Goal: Task Accomplishment & Management: Manage account settings

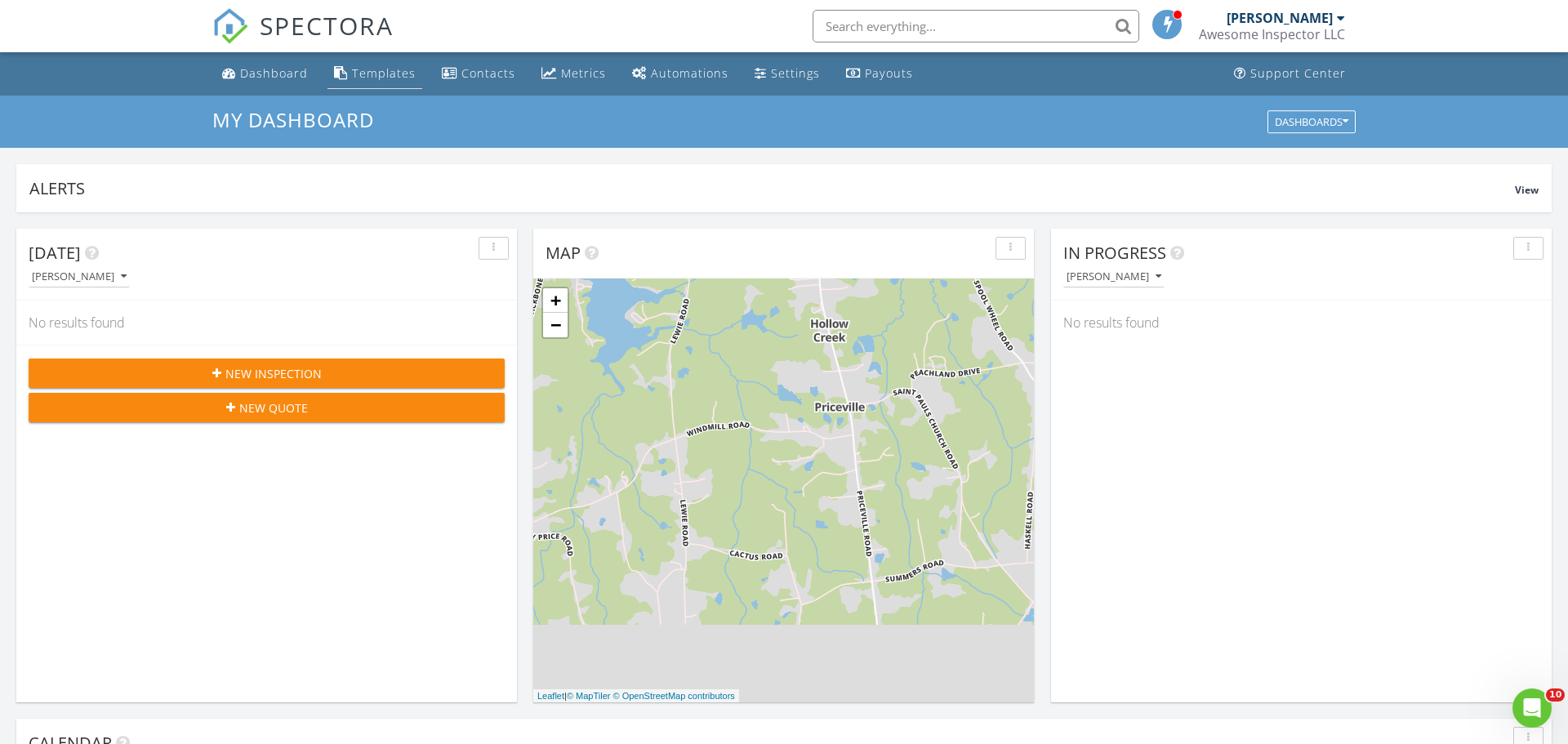
click at [378, 74] on div "Templates" at bounding box center [384, 73] width 64 height 15
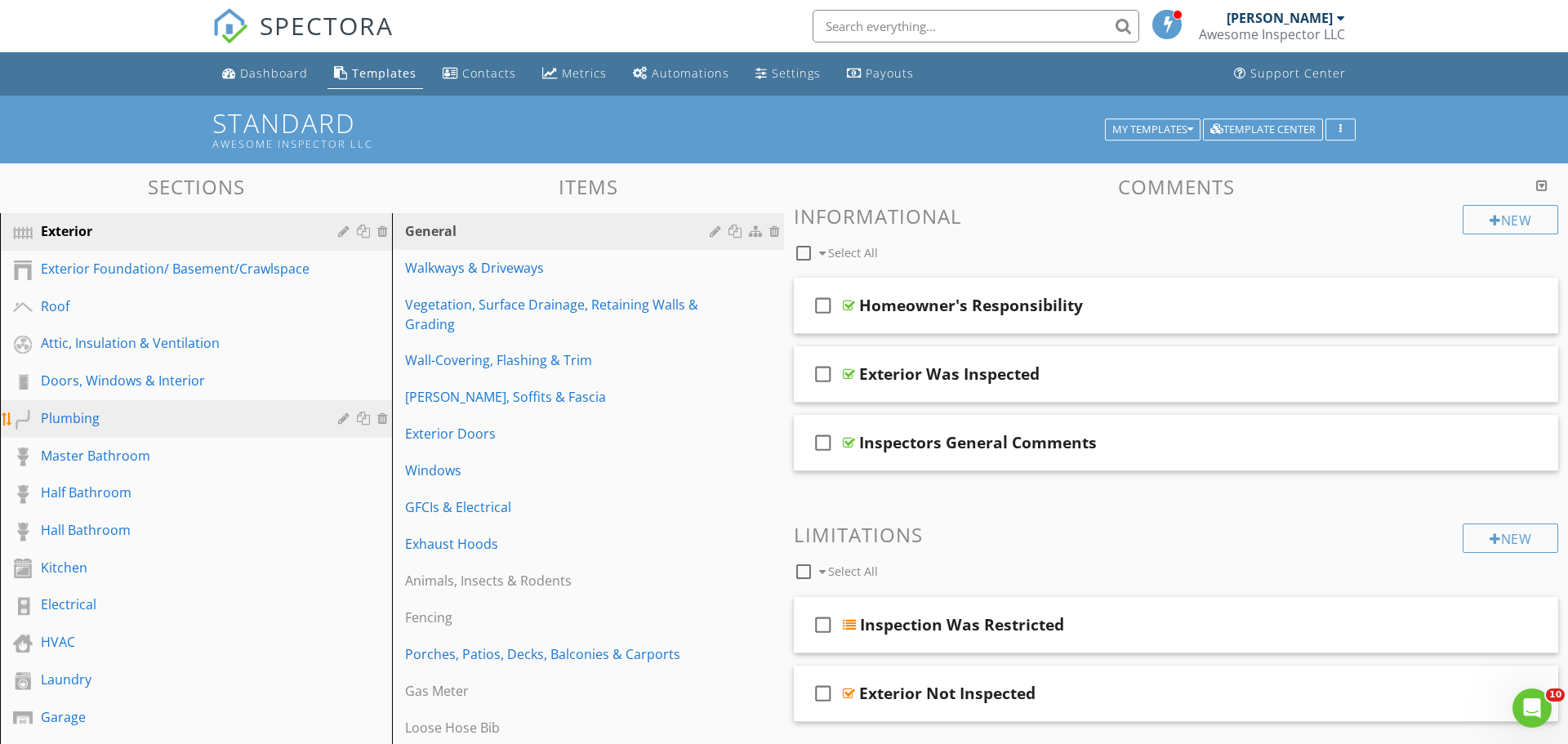
click at [225, 434] on link "Plumbing" at bounding box center [198, 419] width 387 height 38
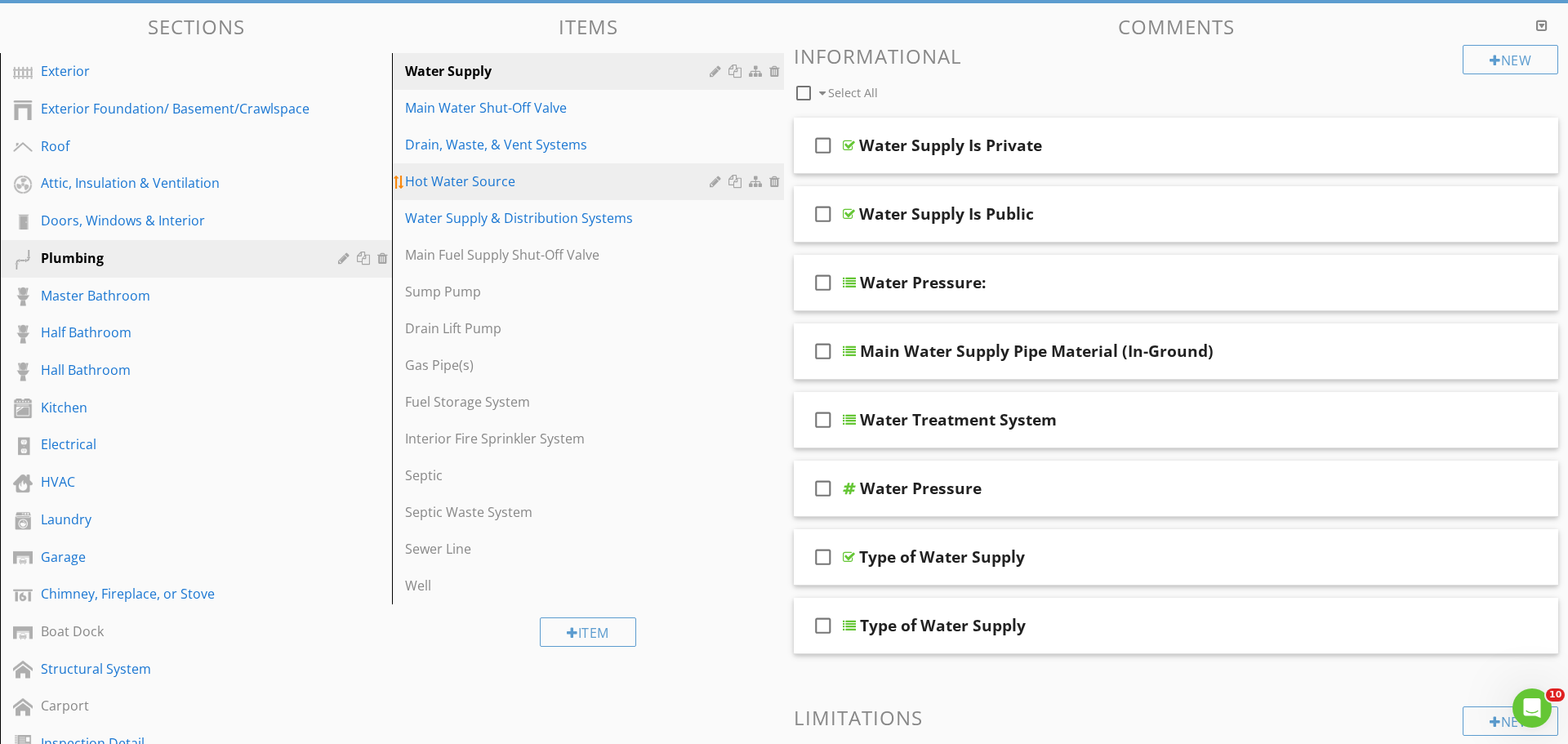
scroll to position [164, 0]
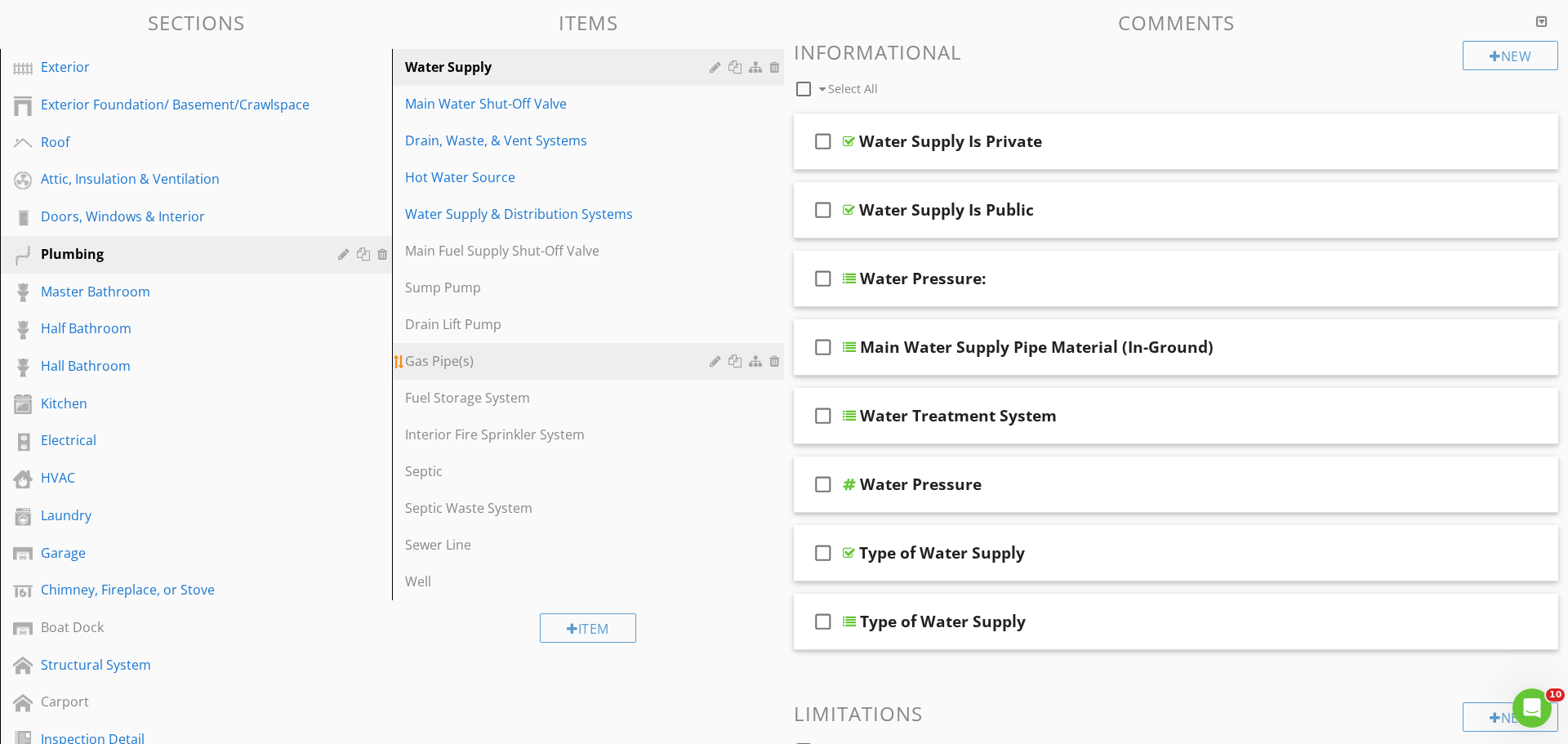
click at [542, 365] on div "Gas Pipe(s)" at bounding box center [559, 360] width 309 height 20
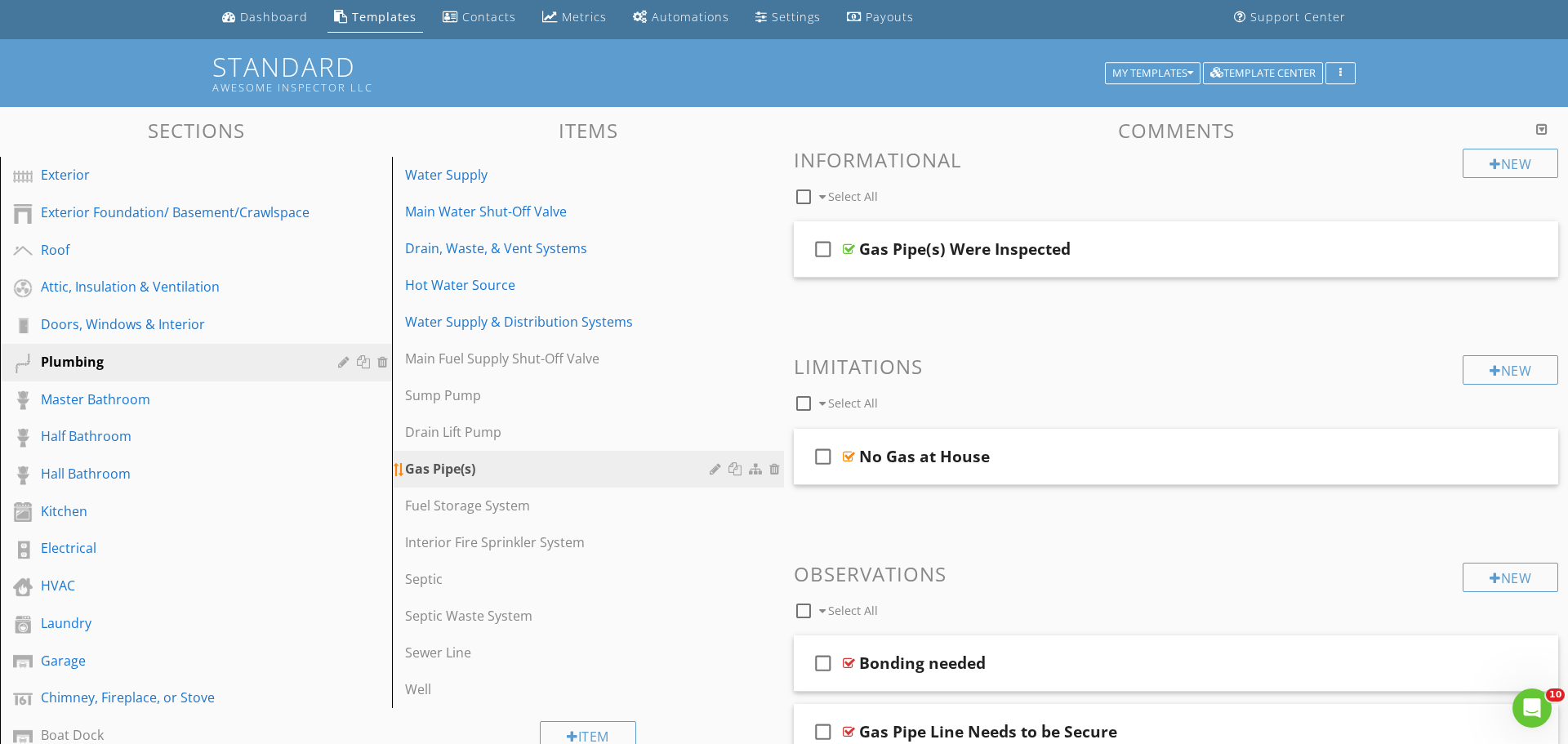
scroll to position [61, 0]
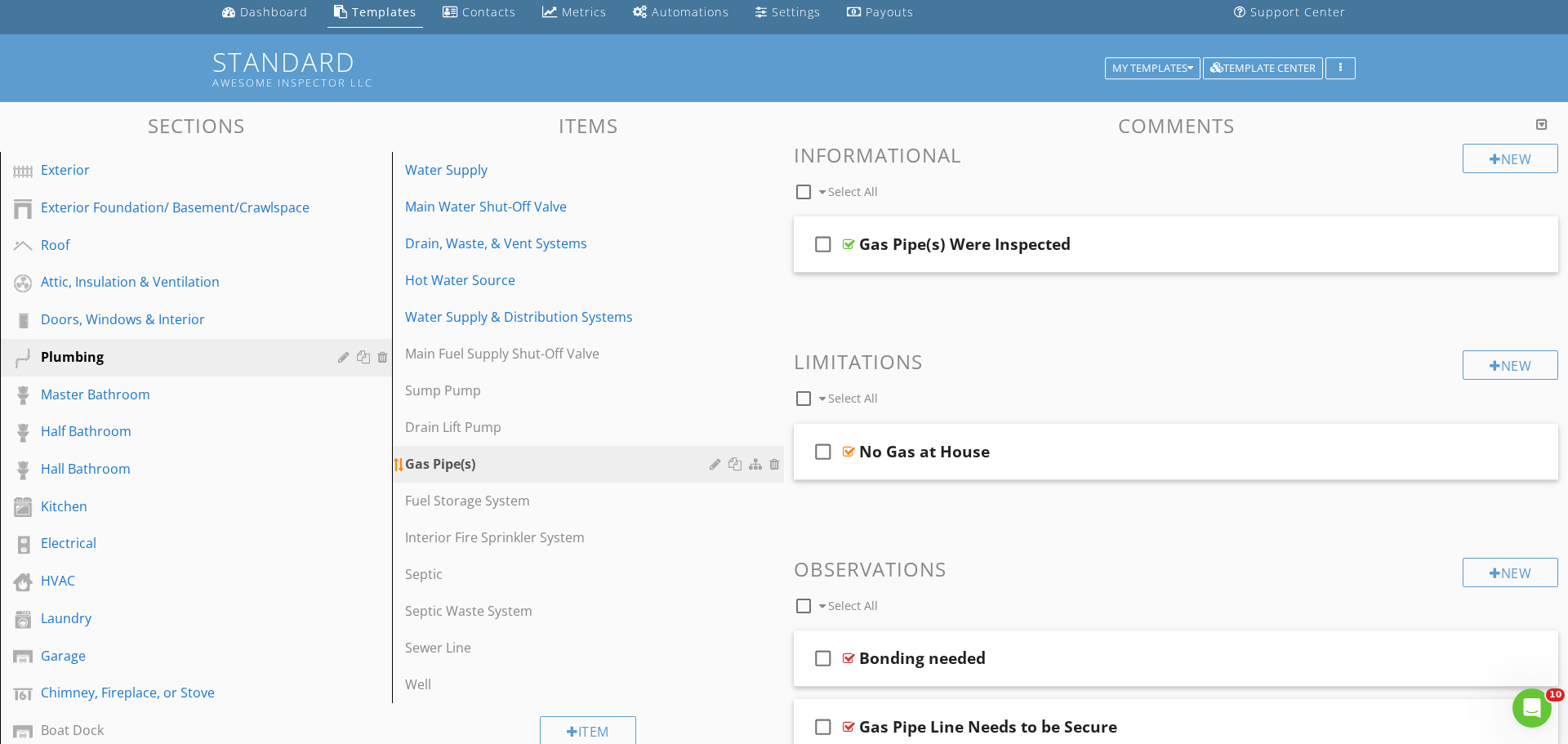
click at [715, 471] on div at bounding box center [746, 463] width 75 height 20
click at [441, 464] on div "Gas Pipe(s)" at bounding box center [559, 463] width 309 height 20
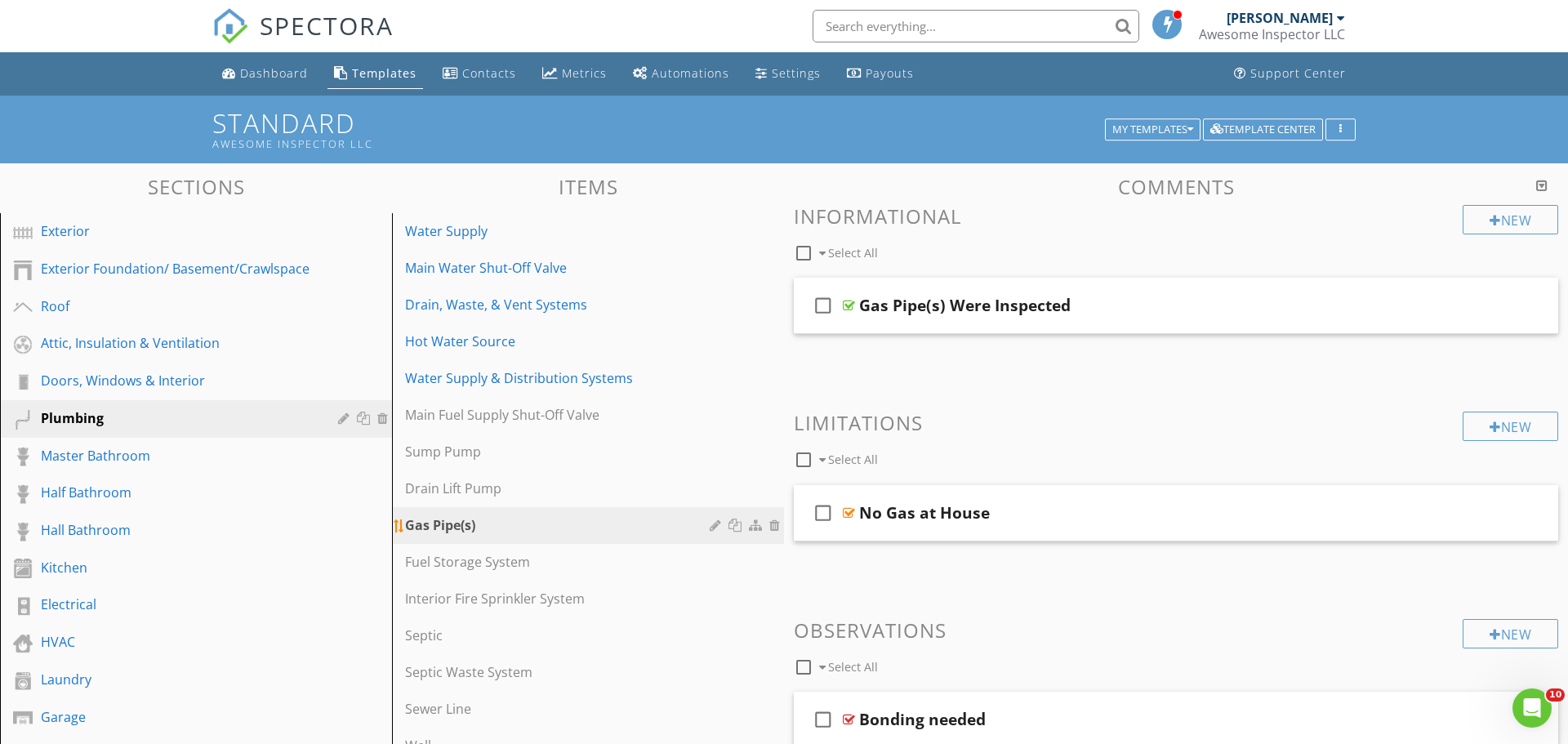
click at [453, 525] on div "Gas Pipe(s)" at bounding box center [559, 524] width 309 height 20
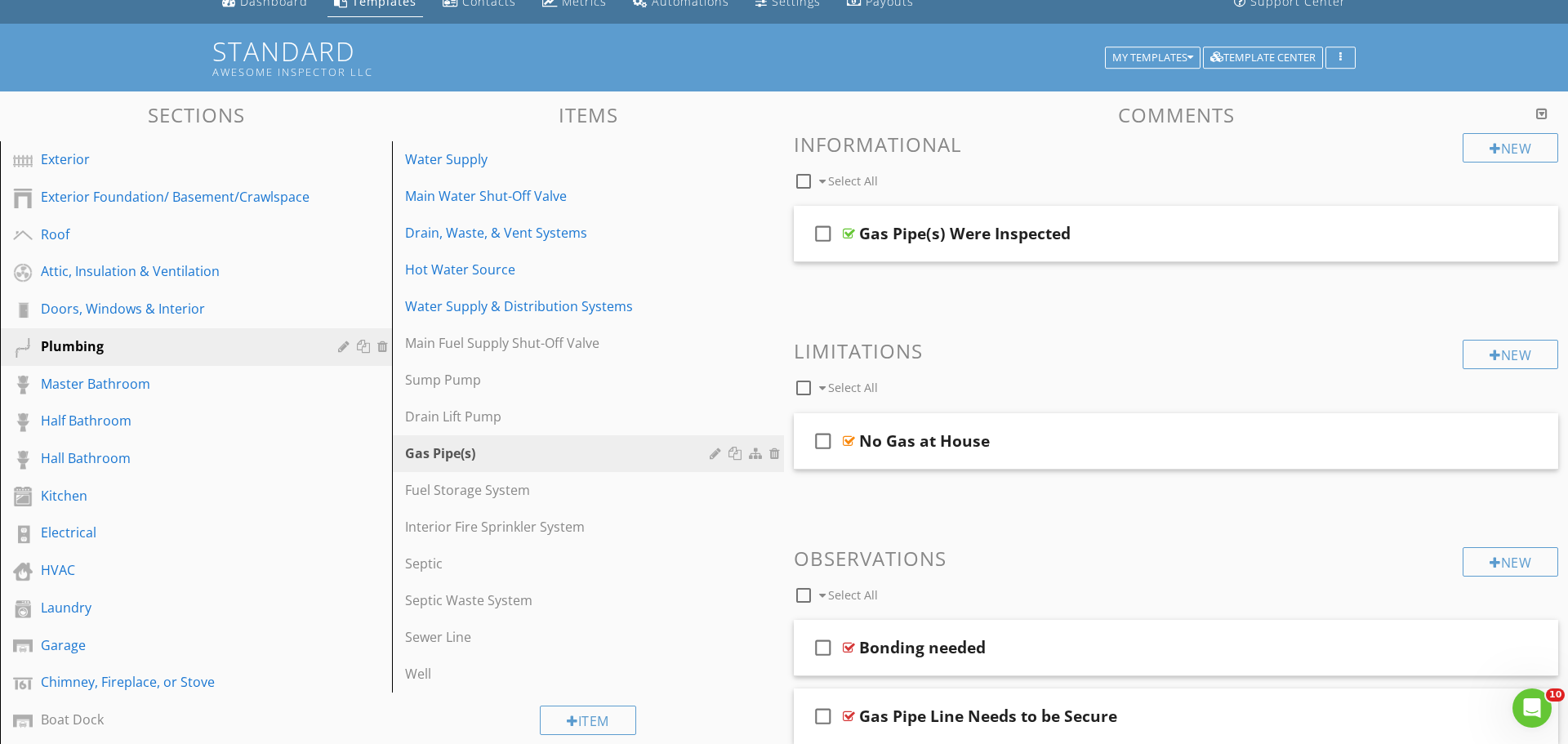
scroll to position [69, 0]
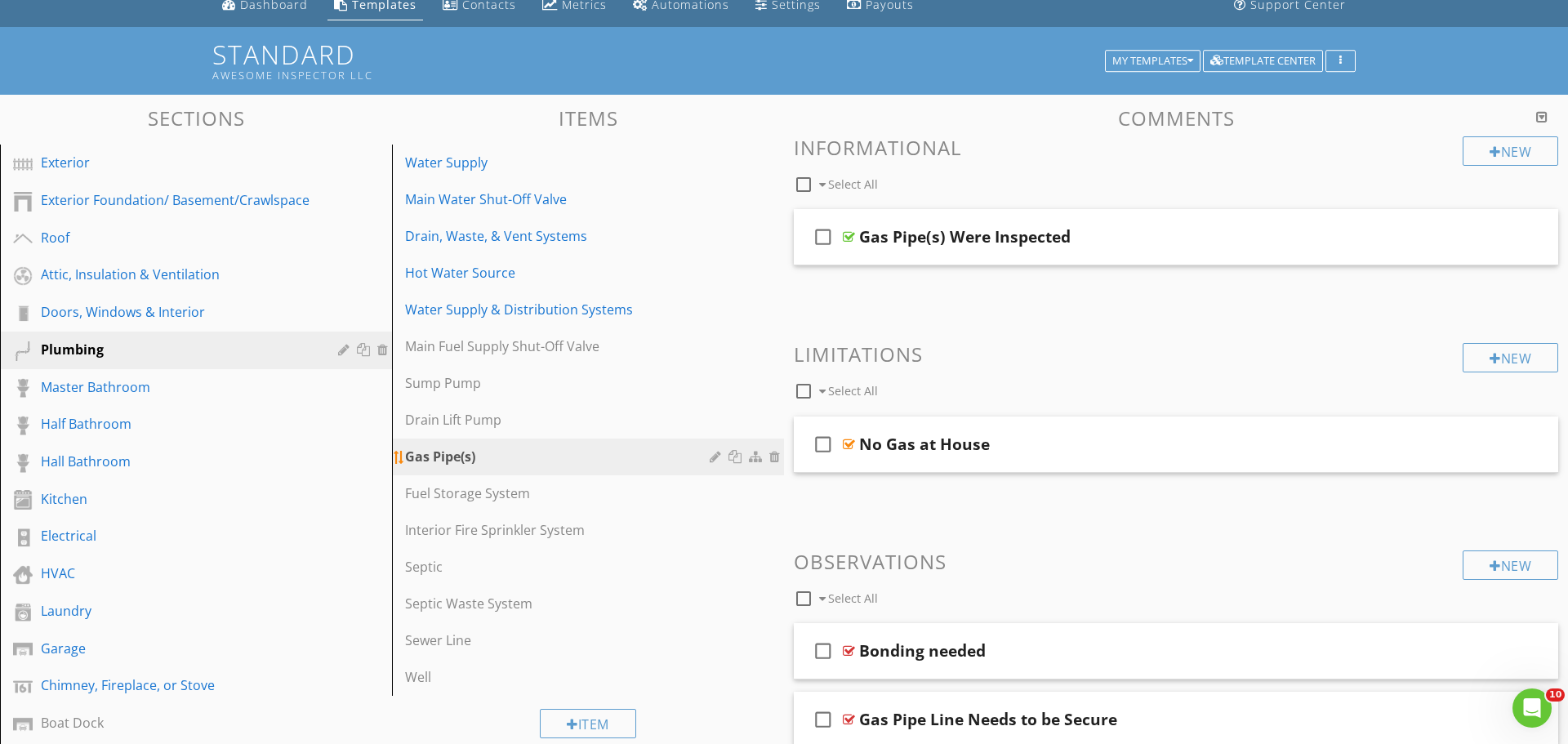
click at [407, 465] on div "Gas Pipe(s)" at bounding box center [559, 456] width 309 height 20
click at [716, 453] on div at bounding box center [717, 456] width 15 height 13
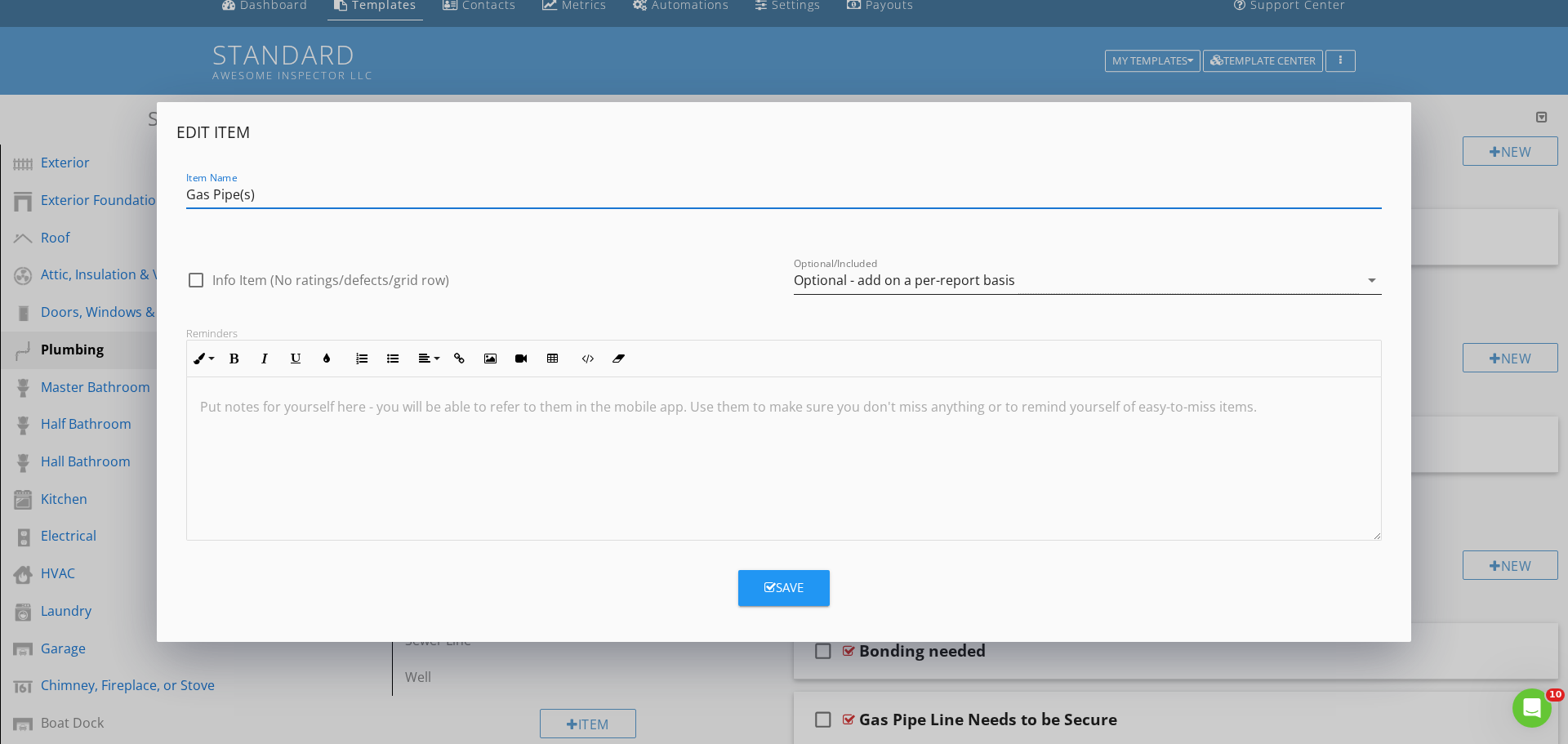
click at [1017, 285] on div "Optional - add on a per-report basis" at bounding box center [1076, 280] width 565 height 27
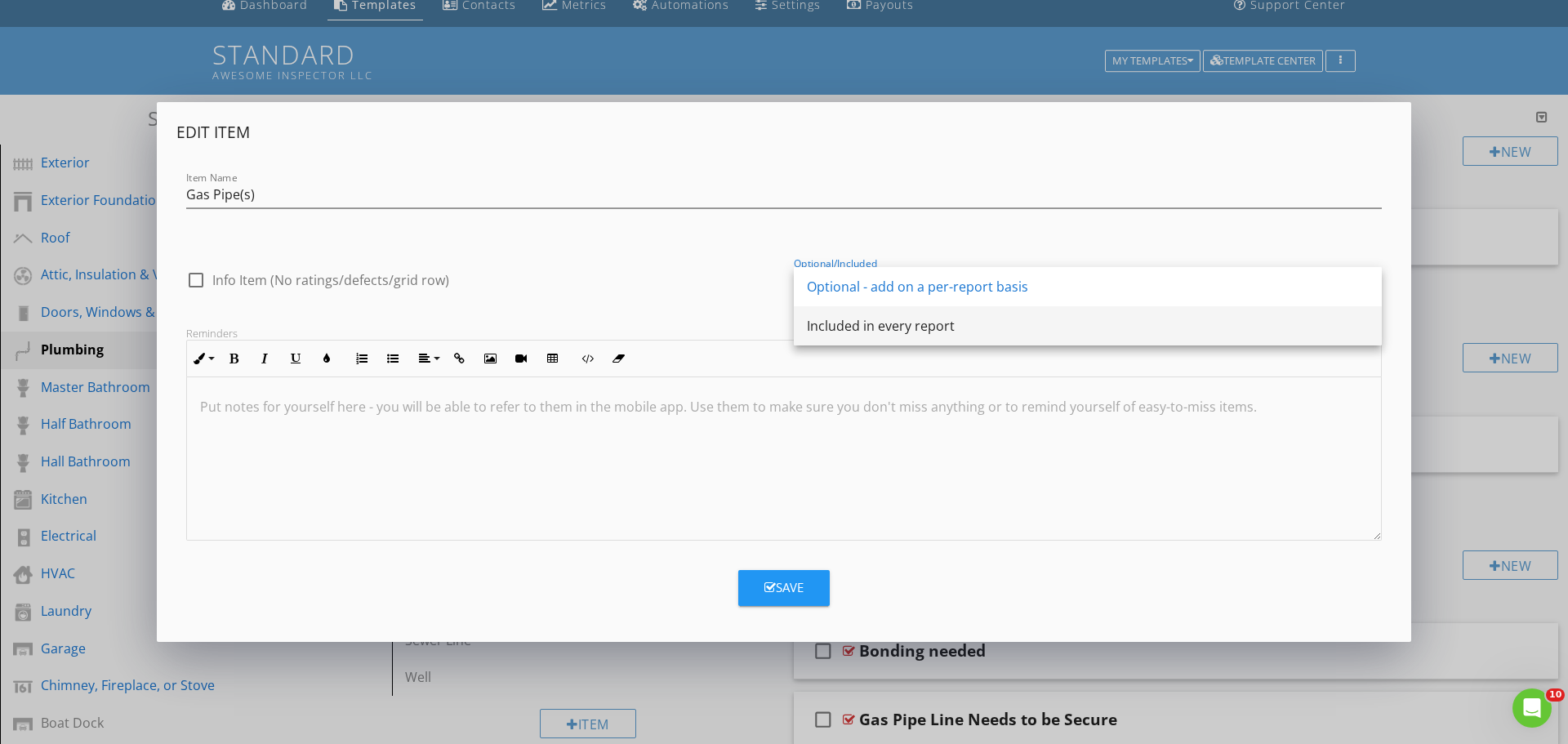
click at [958, 332] on div "Included in every report" at bounding box center [1088, 325] width 562 height 20
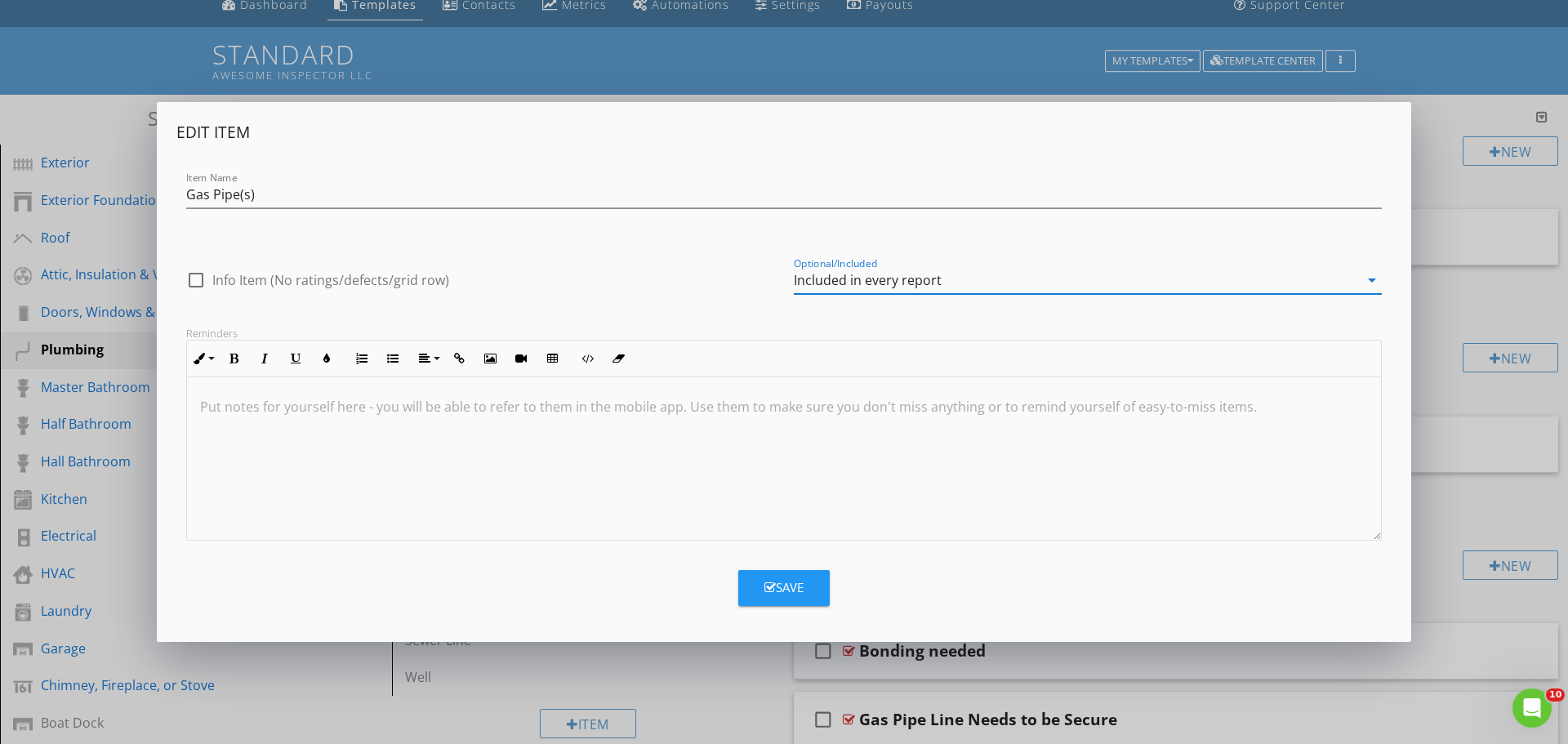
click at [797, 603] on button "Save" at bounding box center [784, 587] width 92 height 36
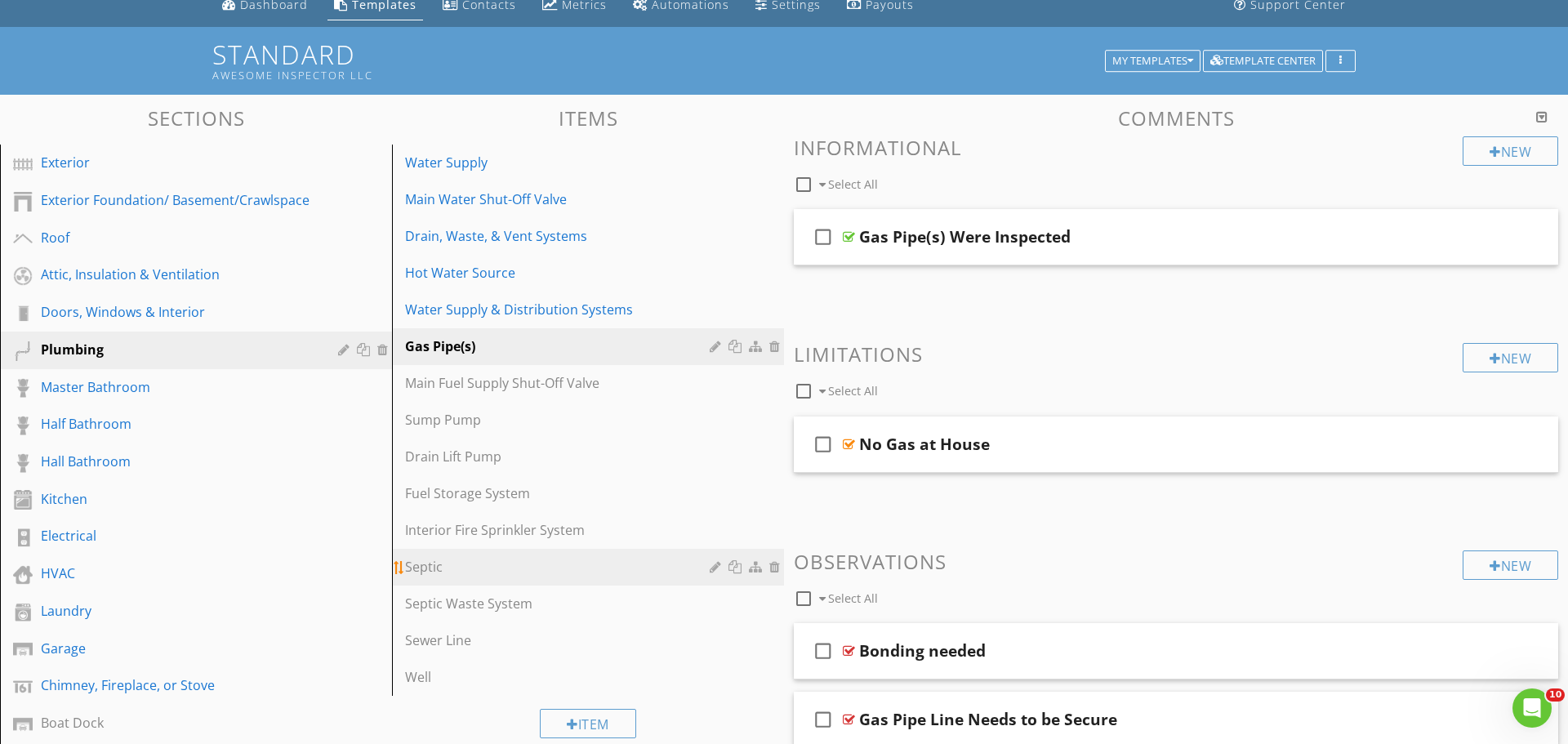
click at [440, 567] on div "Septic" at bounding box center [559, 566] width 309 height 20
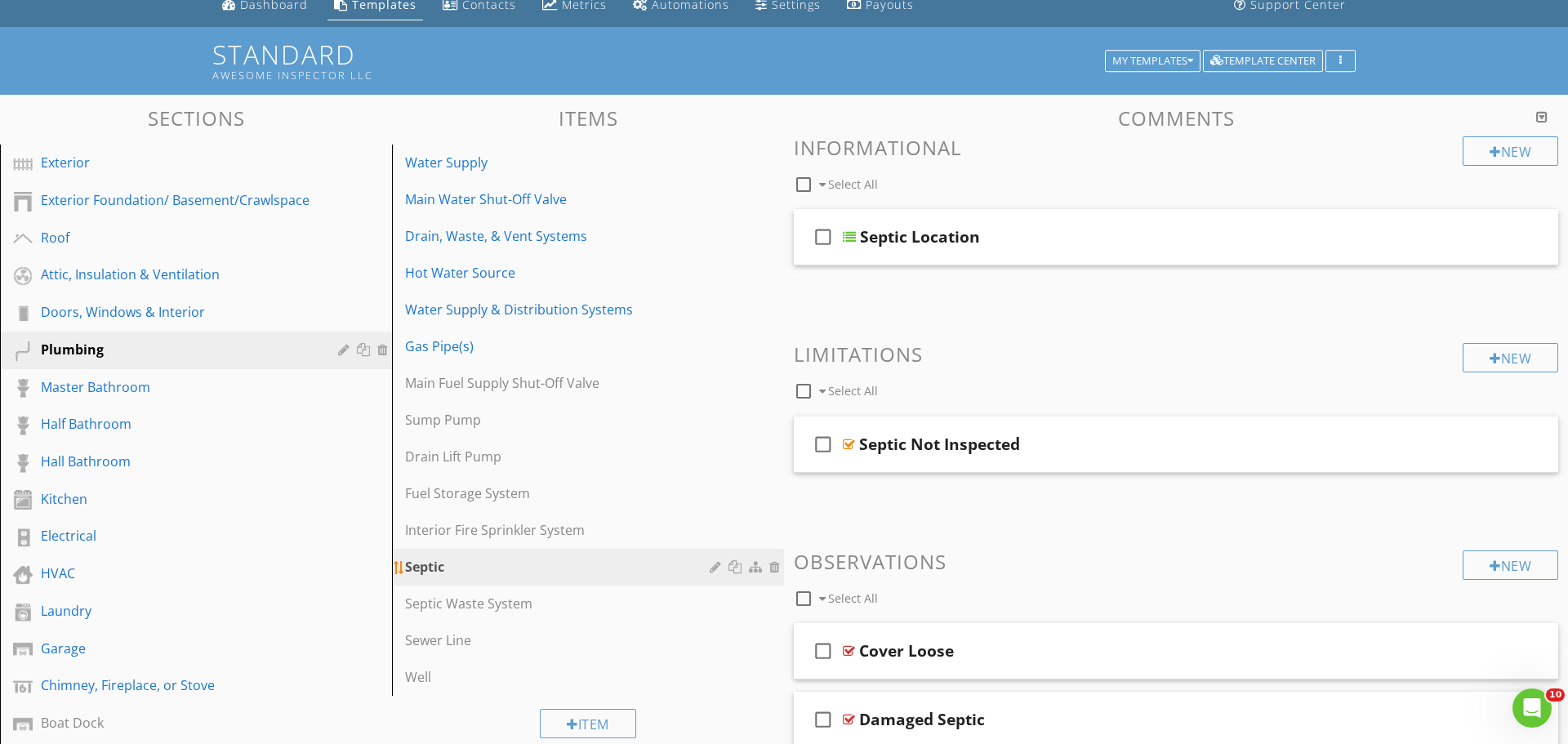
click at [713, 572] on div at bounding box center [717, 567] width 15 height 13
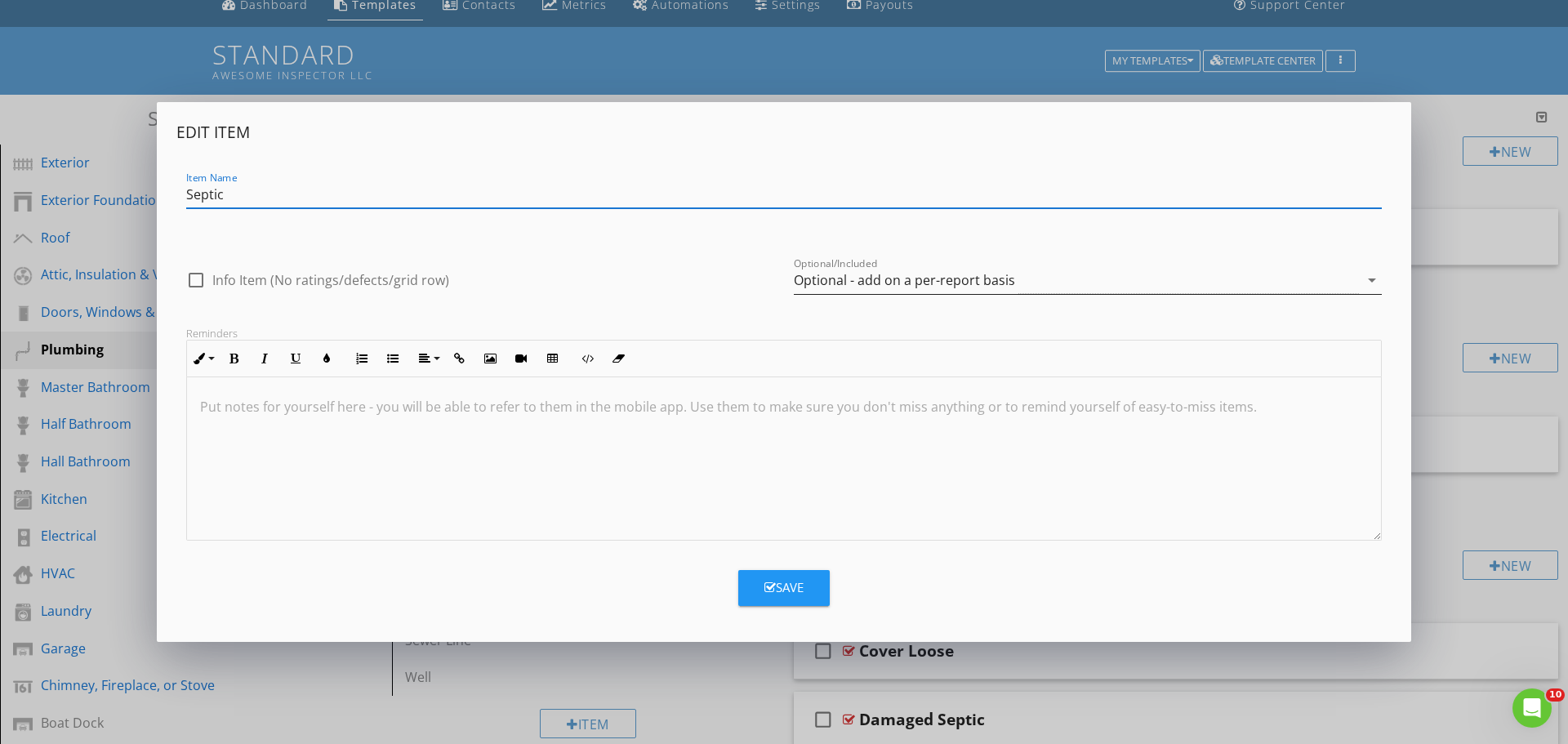
click at [915, 285] on div "Optional - add on a per-report basis" at bounding box center [904, 280] width 222 height 15
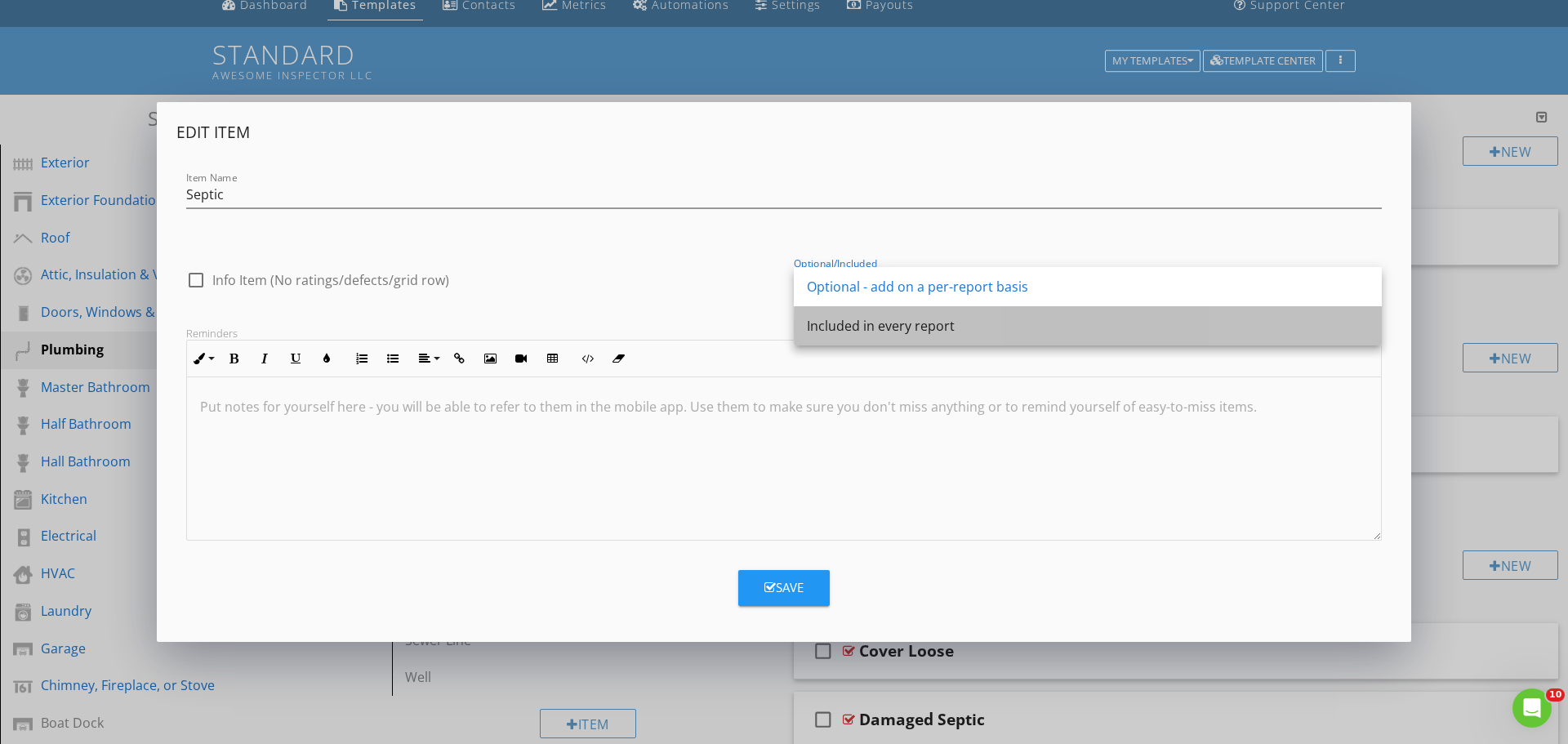
click at [909, 335] on div "Included in every report" at bounding box center [1088, 325] width 562 height 20
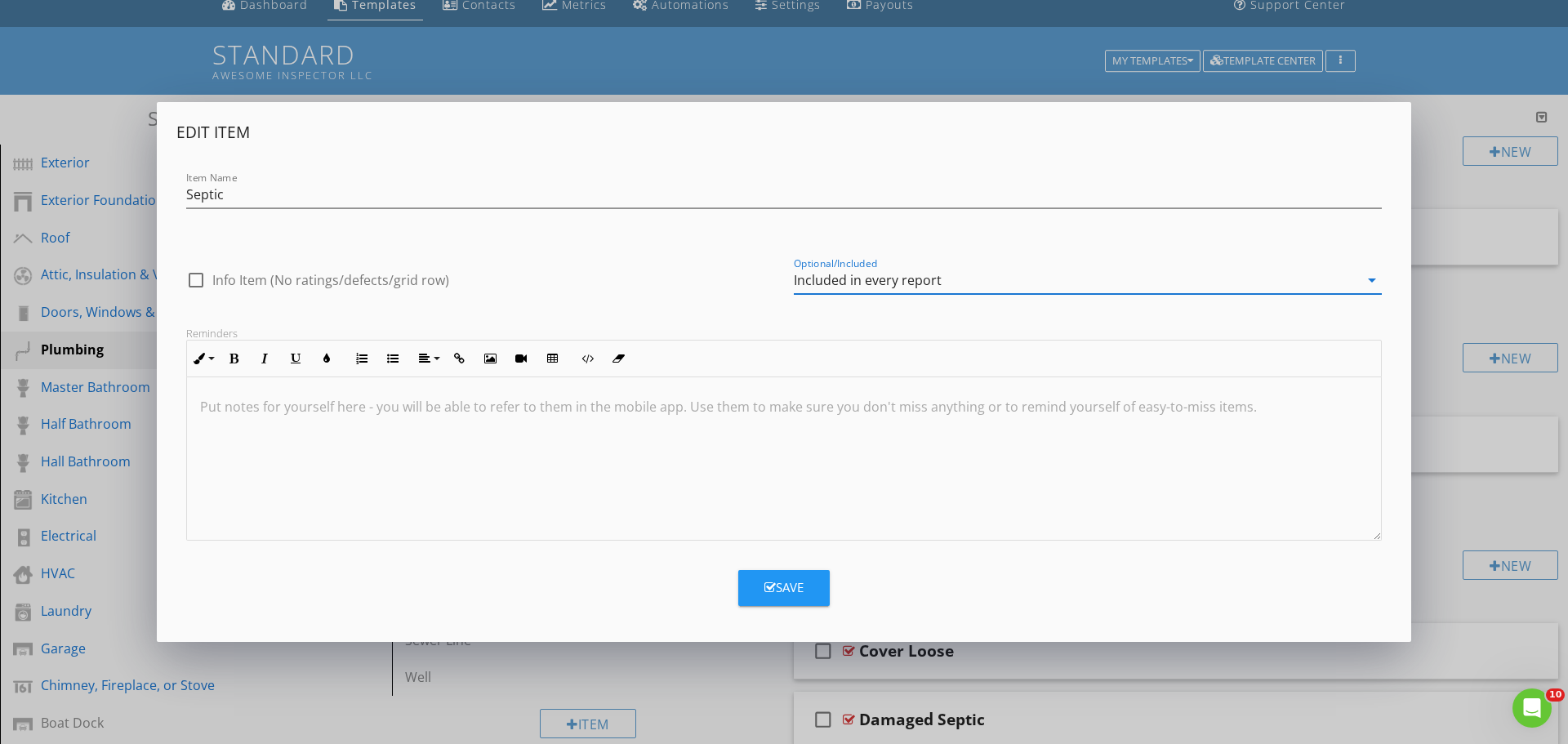
click at [797, 589] on div "Save" at bounding box center [784, 587] width 40 height 19
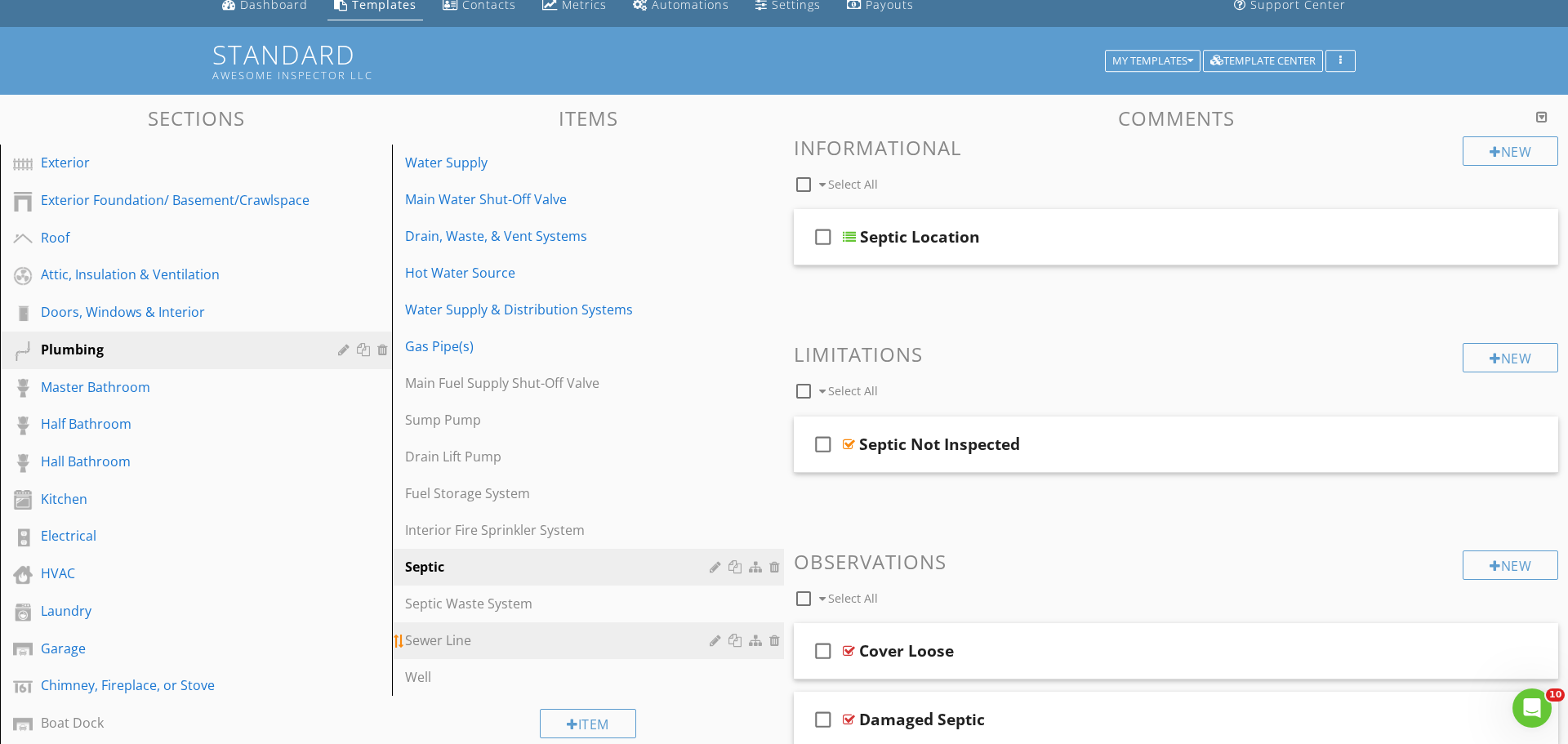
click at [434, 646] on div "Sewer Line" at bounding box center [559, 639] width 309 height 20
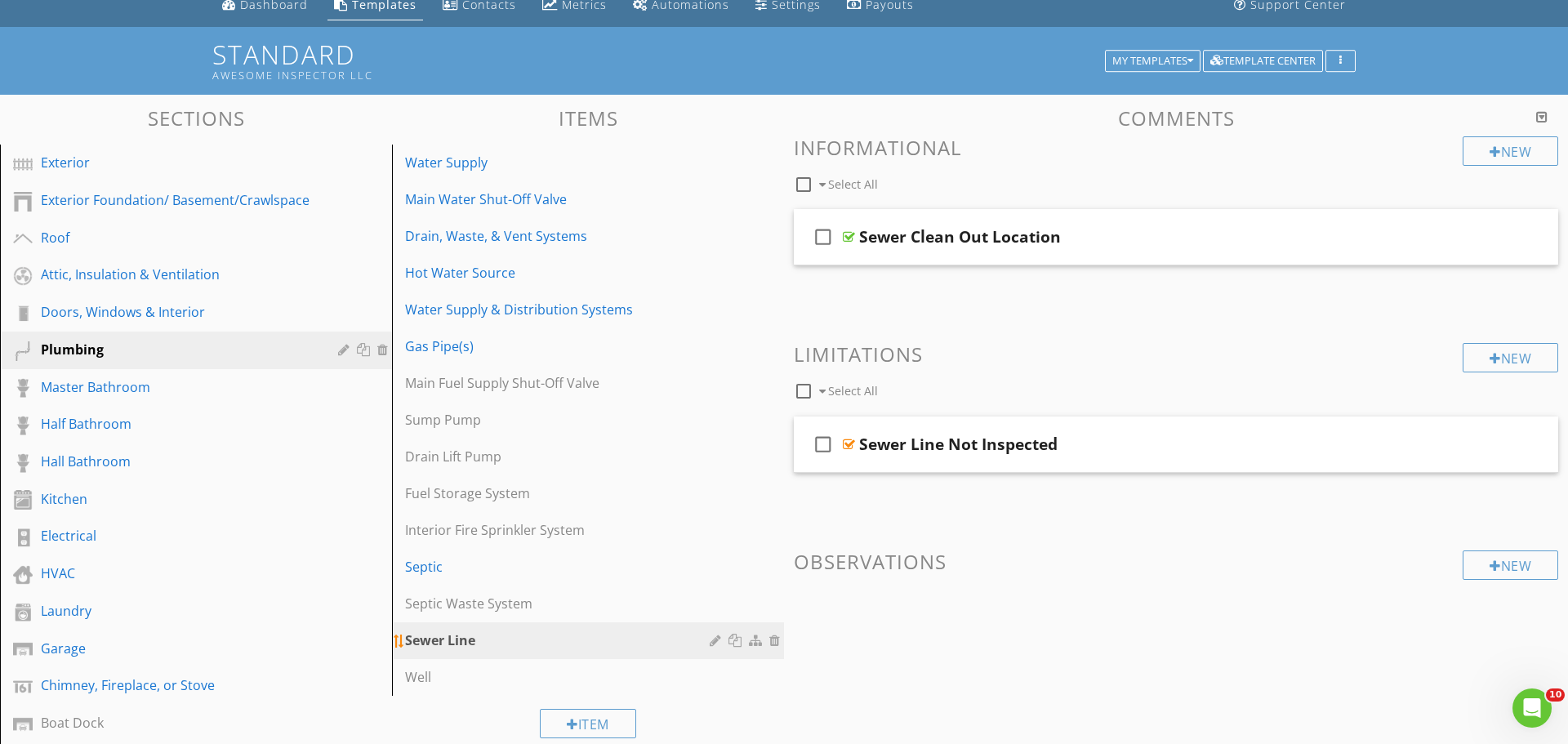
click at [721, 637] on div at bounding box center [717, 640] width 15 height 13
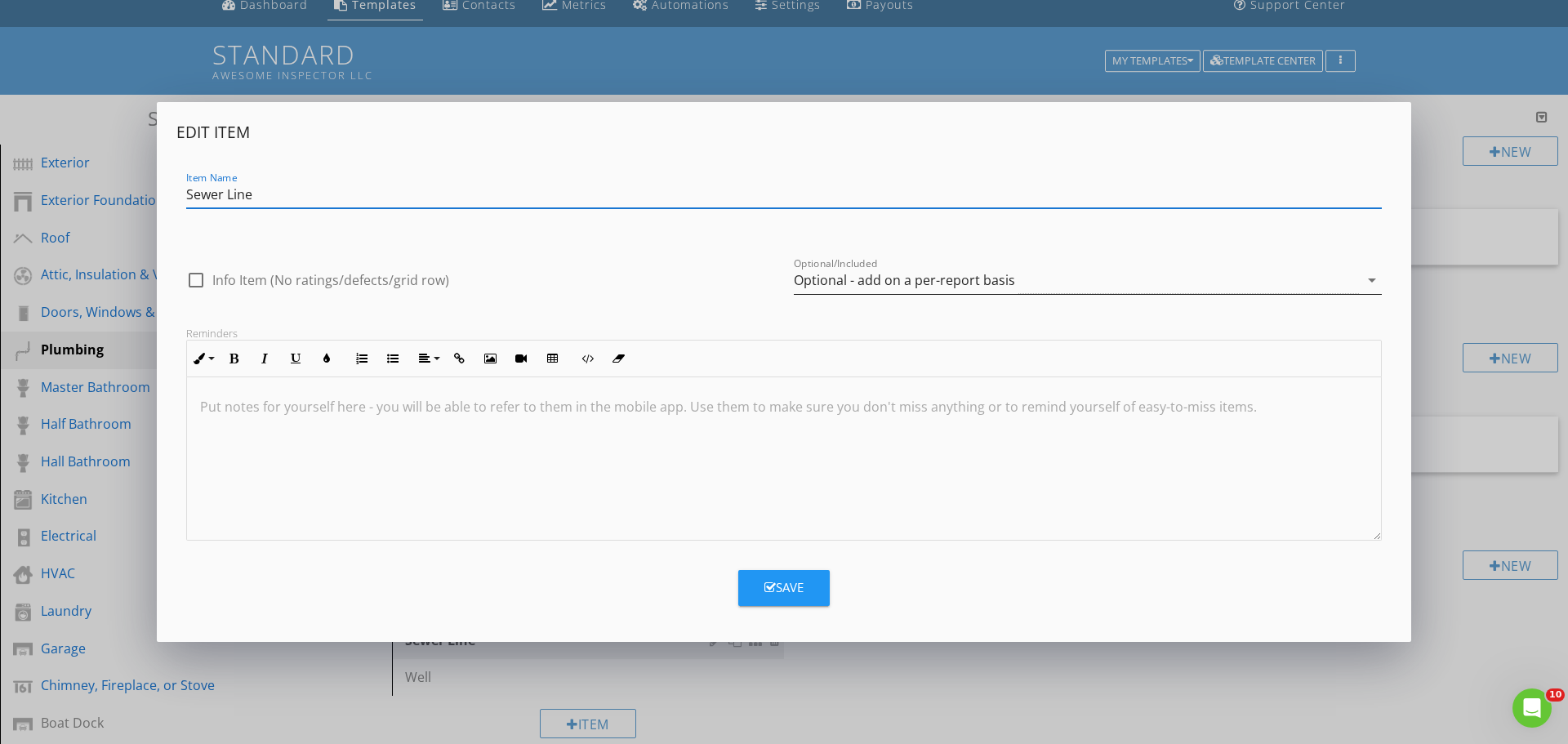
click at [903, 285] on div "Optional - add on a per-report basis" at bounding box center [904, 280] width 222 height 15
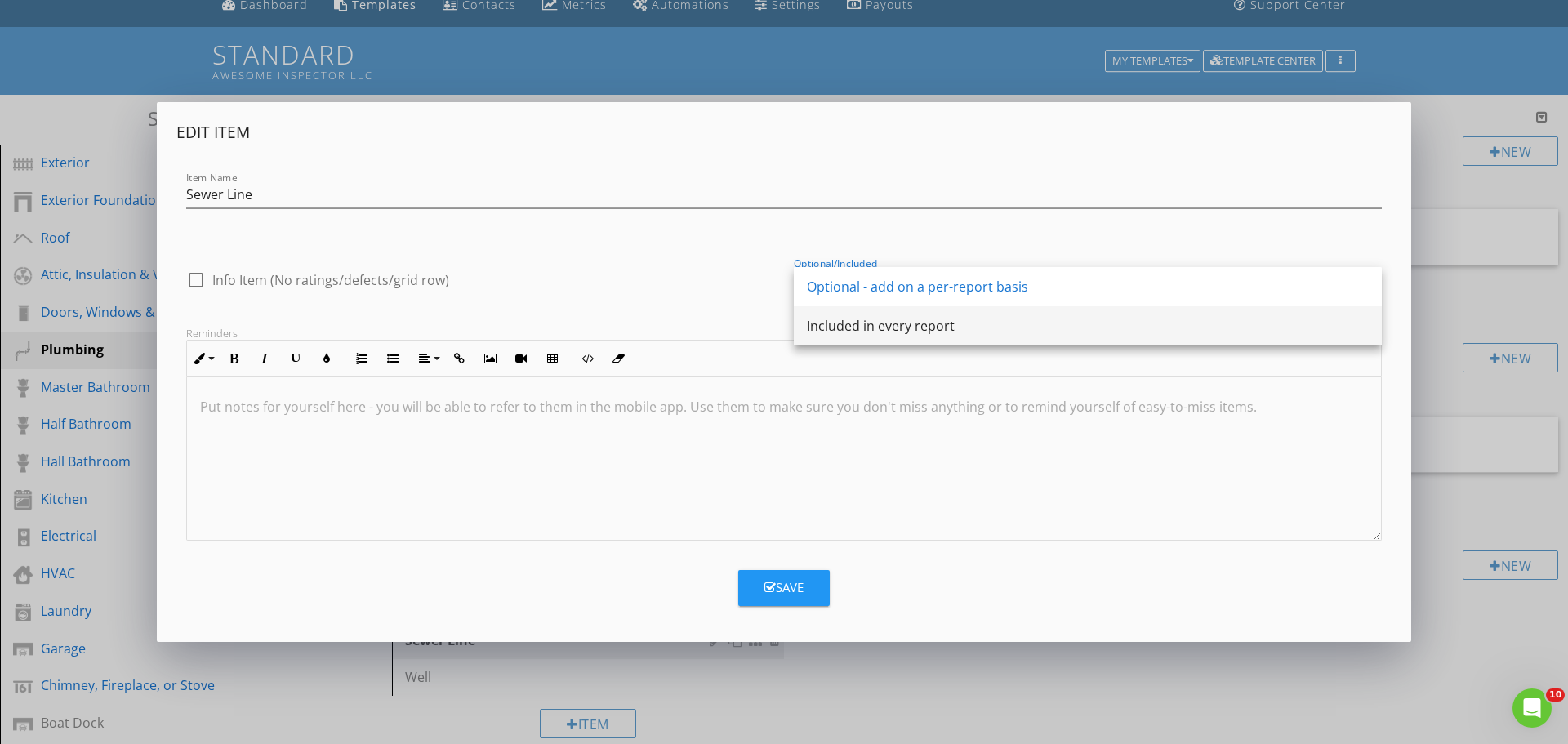
click at [893, 313] on div "Included in every report" at bounding box center [1088, 326] width 562 height 40
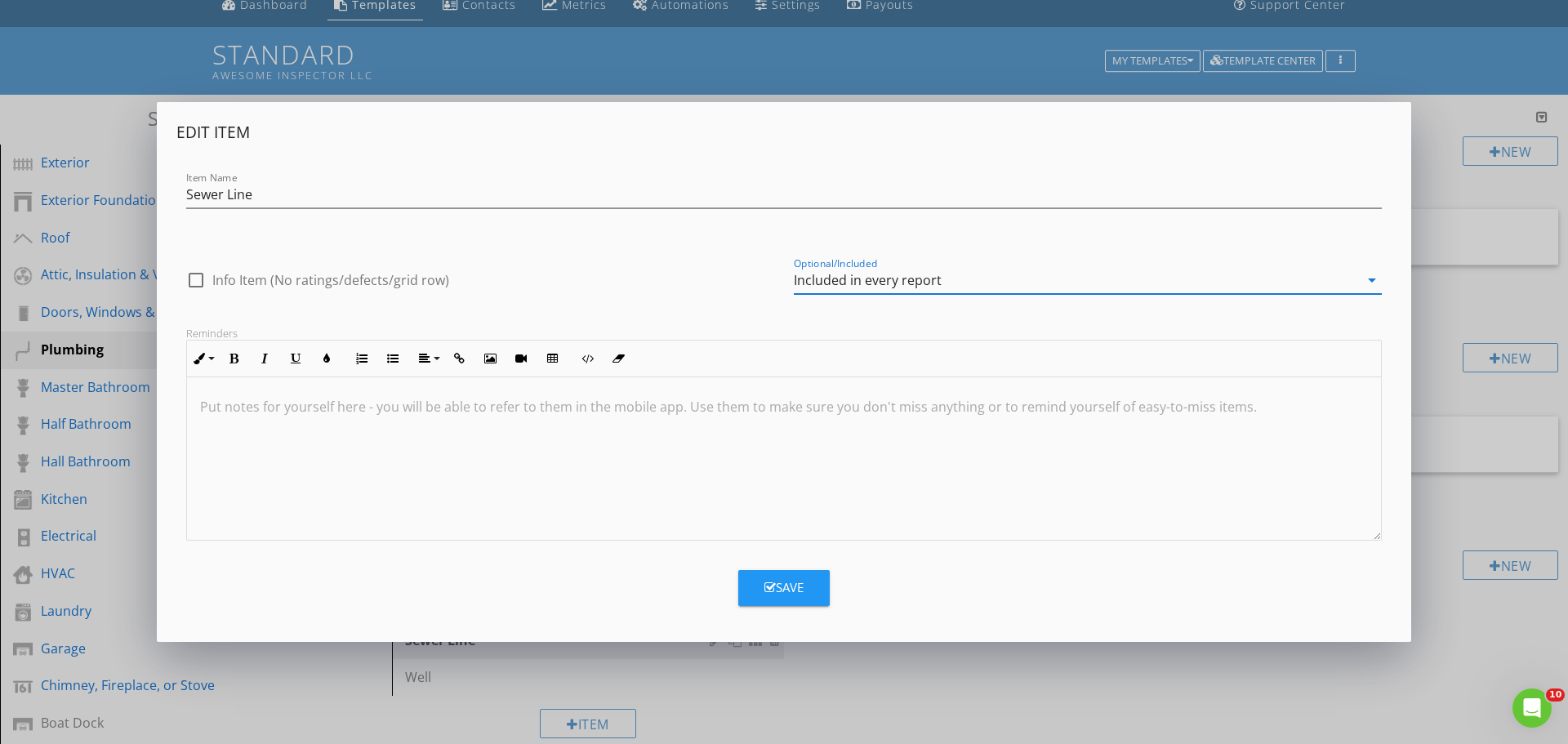
click at [791, 591] on div "Save" at bounding box center [784, 587] width 40 height 19
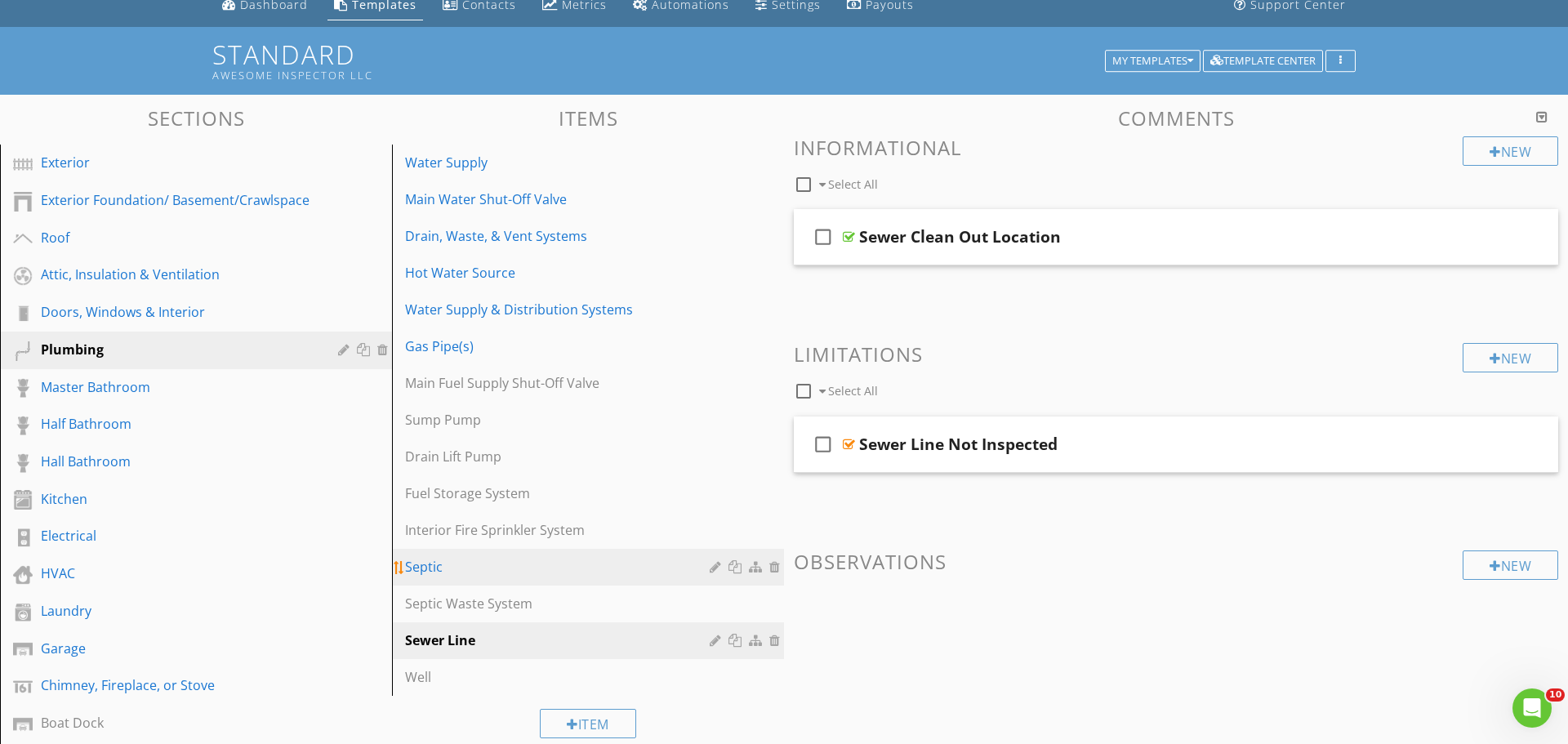
click at [423, 575] on div "Septic" at bounding box center [559, 566] width 309 height 20
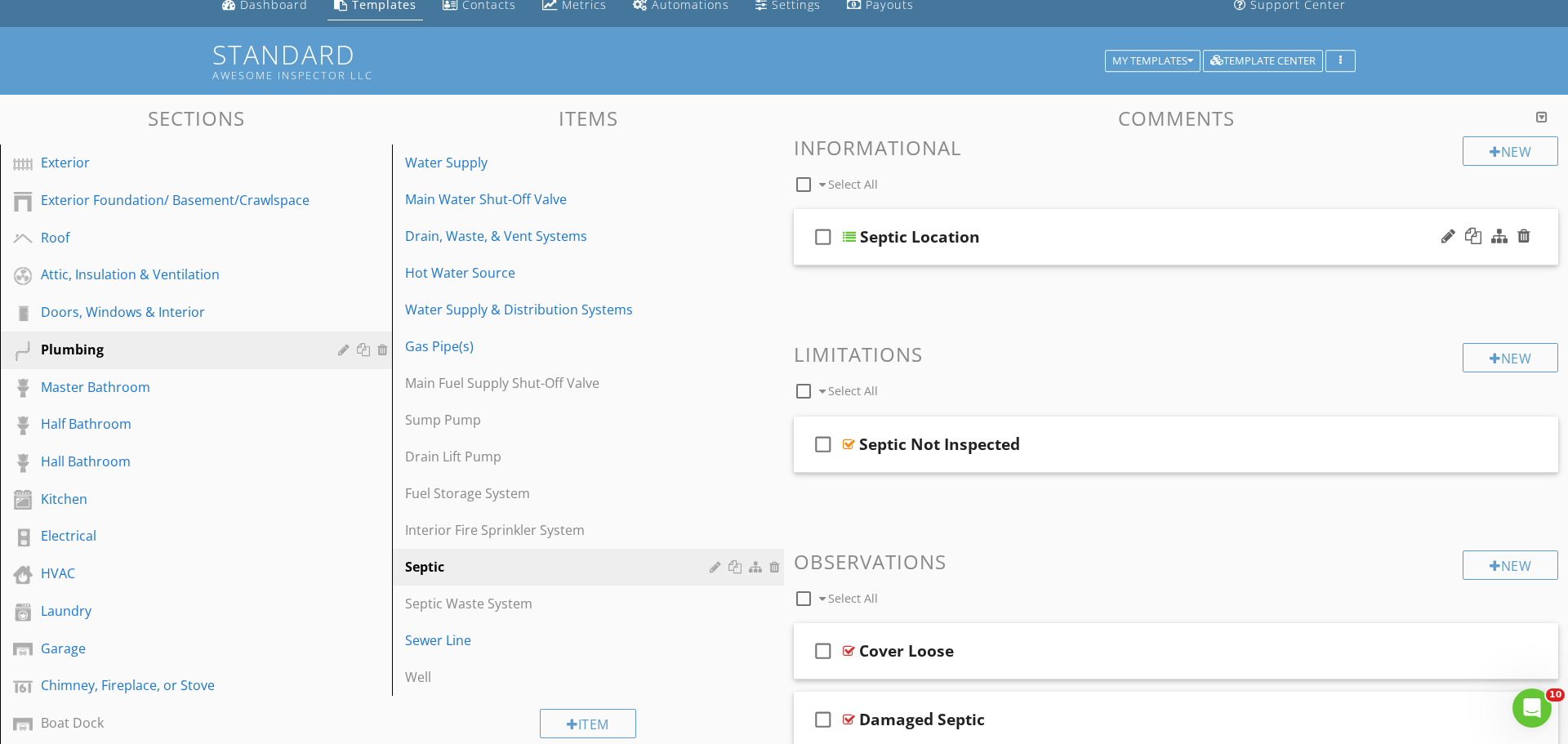
click at [1085, 229] on div "Septic Location" at bounding box center [1135, 237] width 549 height 20
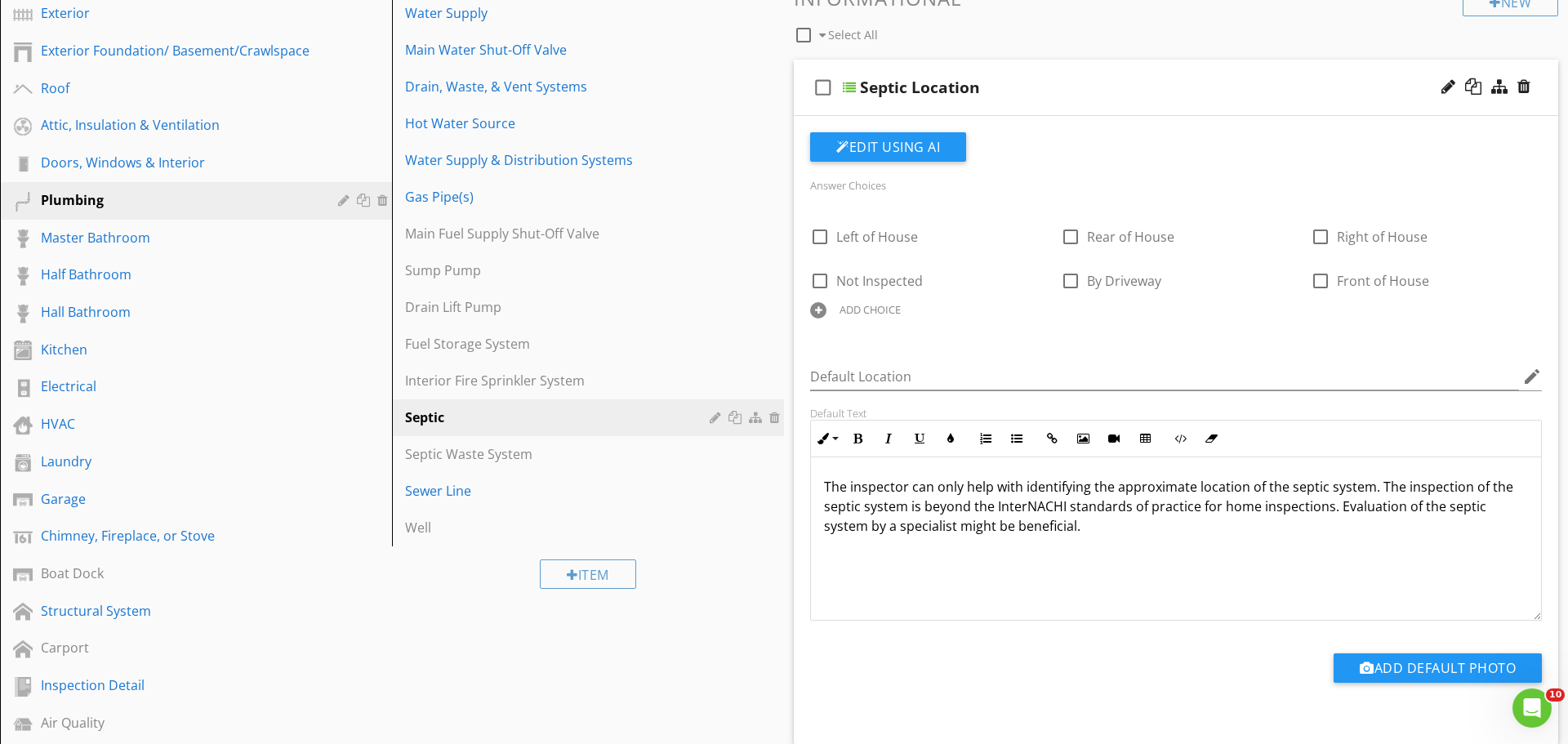
scroll to position [219, 0]
drag, startPoint x: 1064, startPoint y: 510, endPoint x: 994, endPoint y: 508, distance: 70.0
click at [994, 508] on p "The inspector can only help with identifying the approximate location of the se…" at bounding box center [1176, 505] width 704 height 58
click at [1294, 514] on p "The inspector can only help with identifying the approximate location of the se…" at bounding box center [1176, 505] width 704 height 58
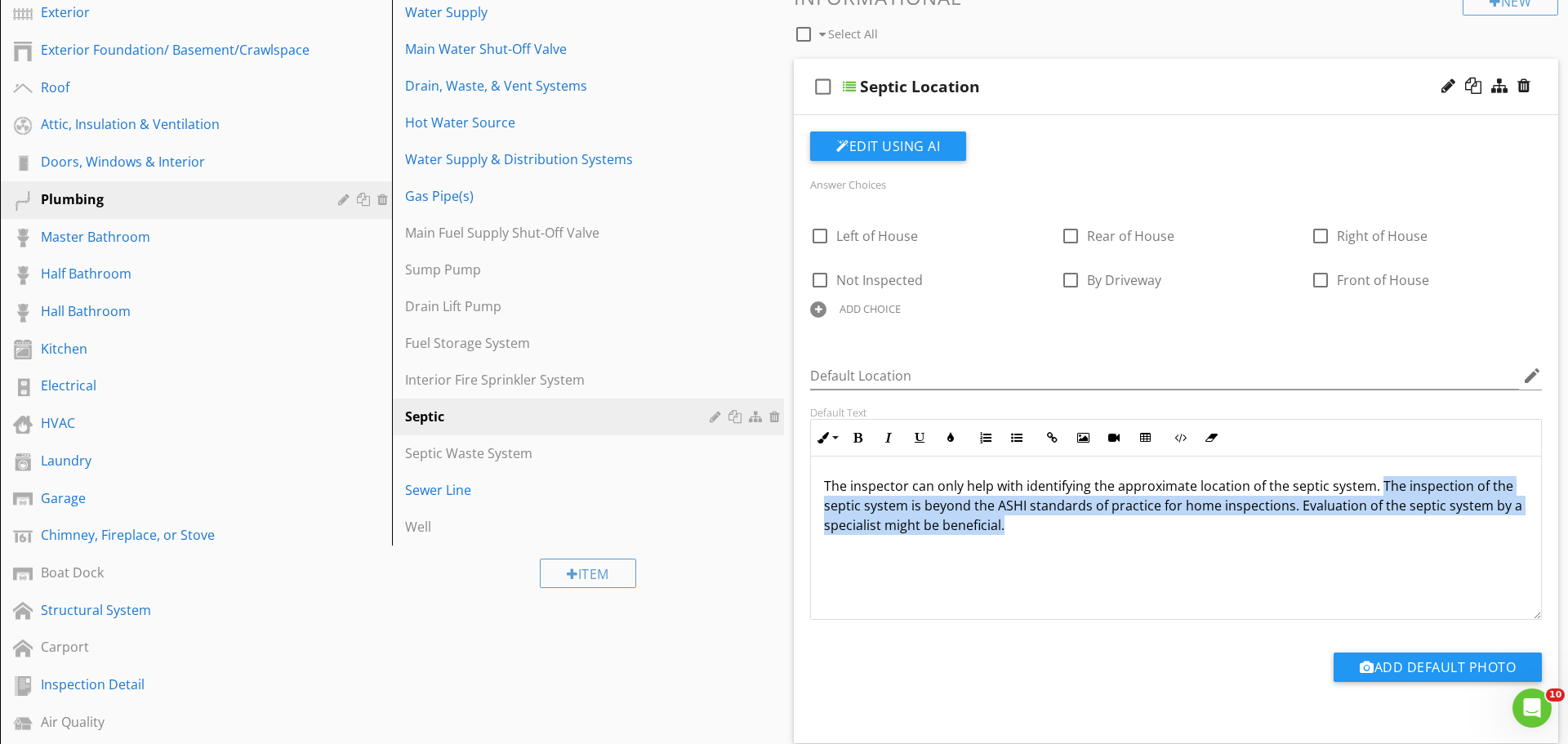
drag, startPoint x: 1279, startPoint y: 544, endPoint x: 1379, endPoint y: 483, distance: 117.1
click at [1379, 483] on div "The inspector can only help with identifying the approximate location of the se…" at bounding box center [1176, 537] width 730 height 163
click at [1224, 557] on div "The inspector can only help with identifying the approximate location of the se…" at bounding box center [1176, 537] width 730 height 163
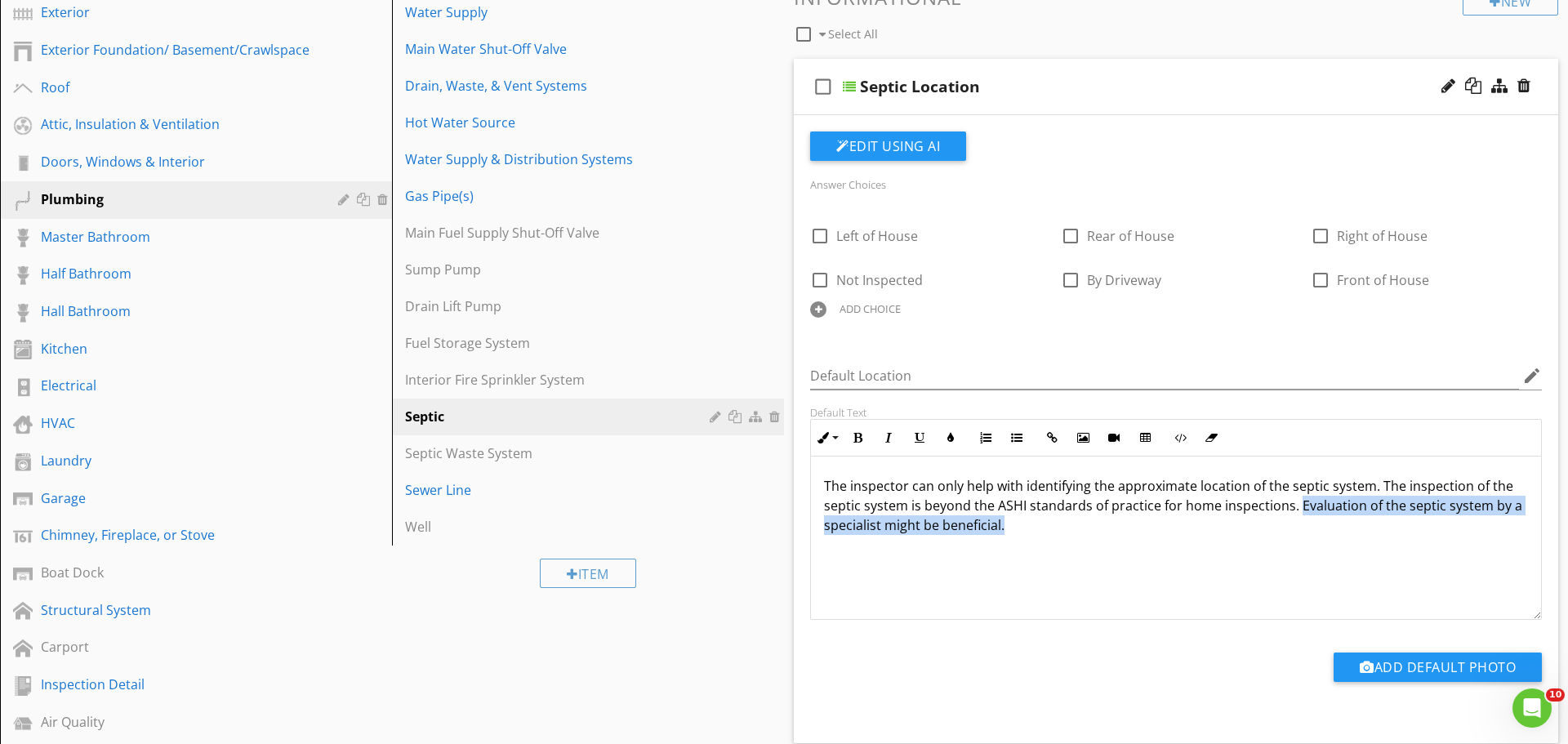
drag, startPoint x: 1092, startPoint y: 541, endPoint x: 1298, endPoint y: 513, distance: 207.9
click at [1298, 513] on div "The inspector can only help with identifying the approximate location of the se…" at bounding box center [1176, 537] width 730 height 163
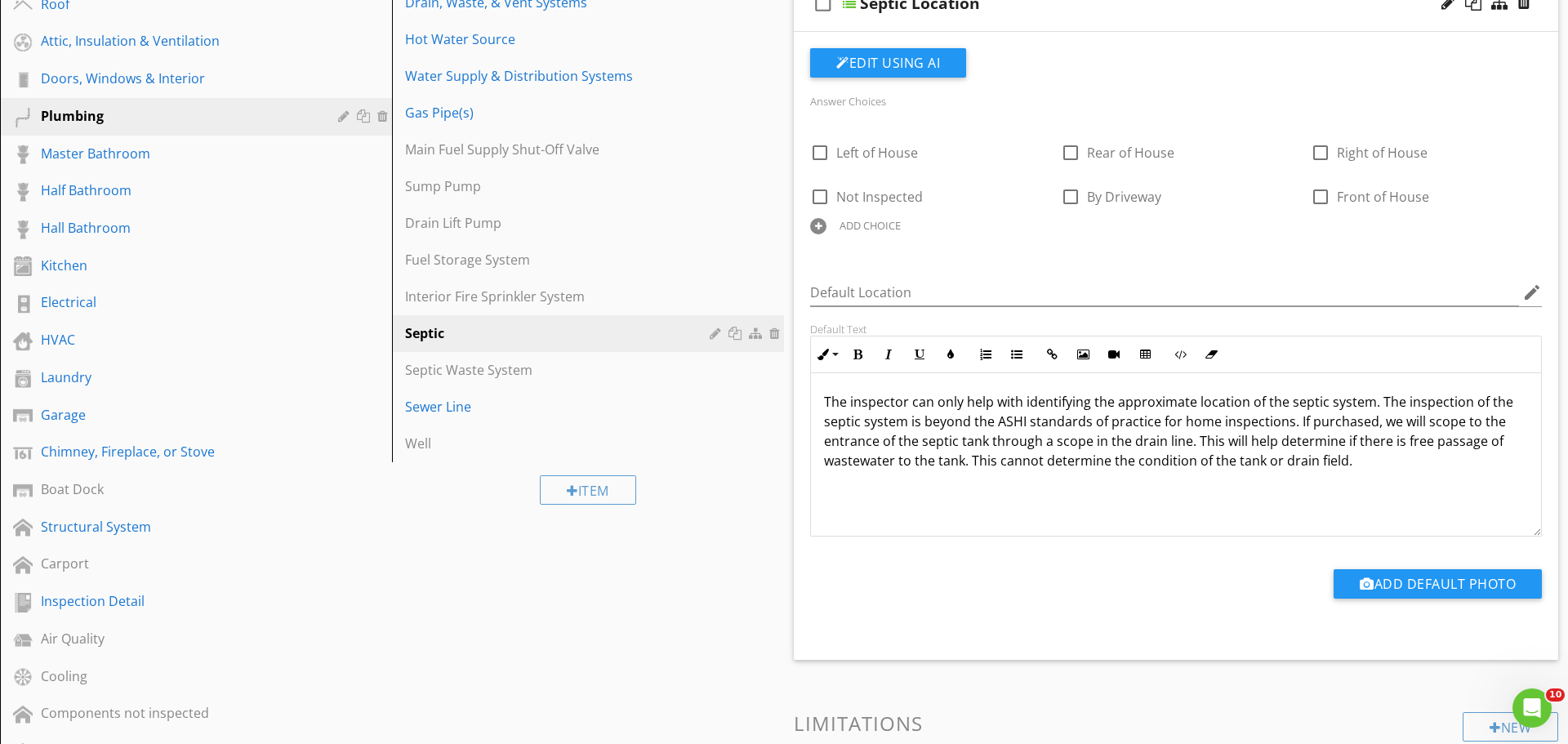
scroll to position [304, 0]
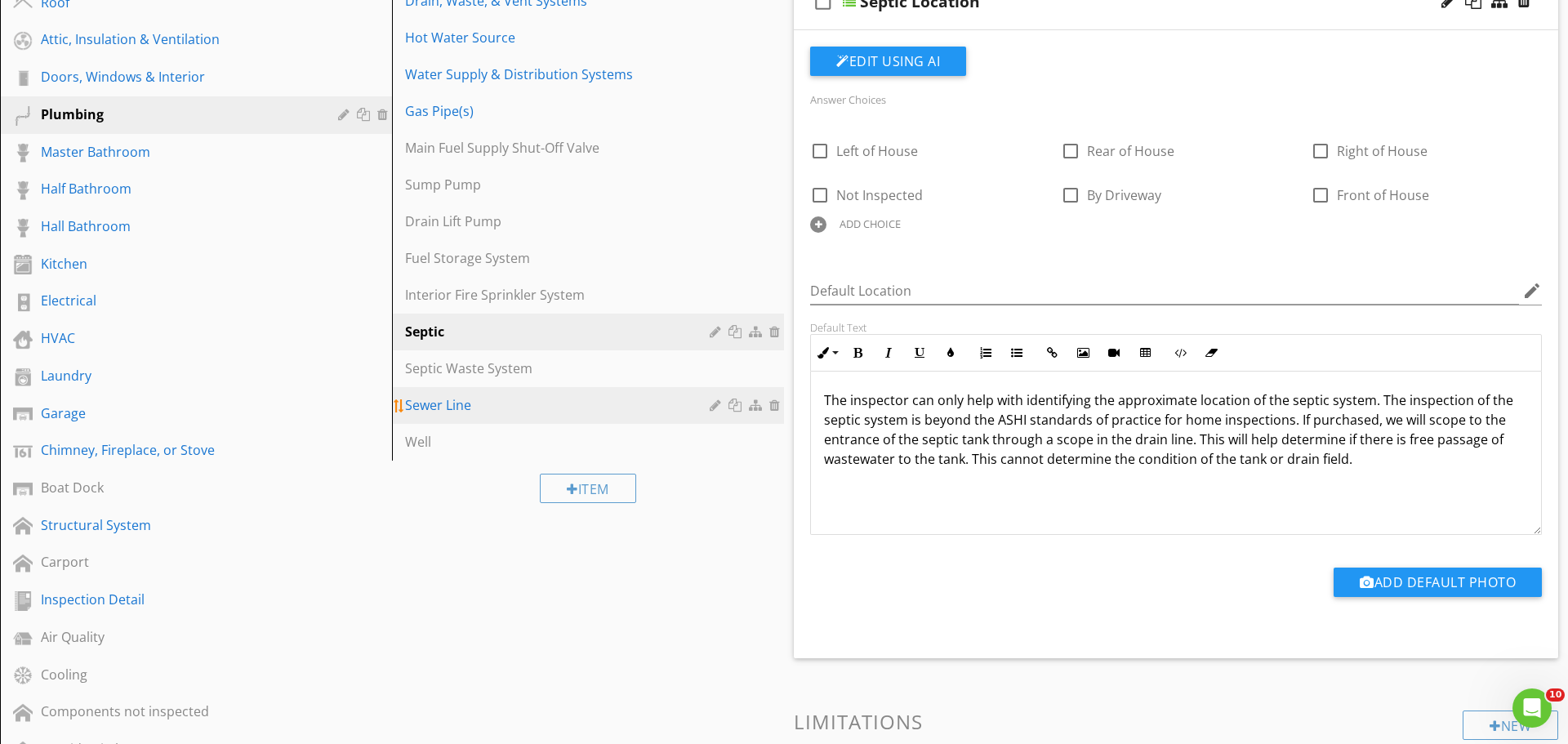
click at [471, 409] on div "Sewer Line" at bounding box center [559, 405] width 309 height 20
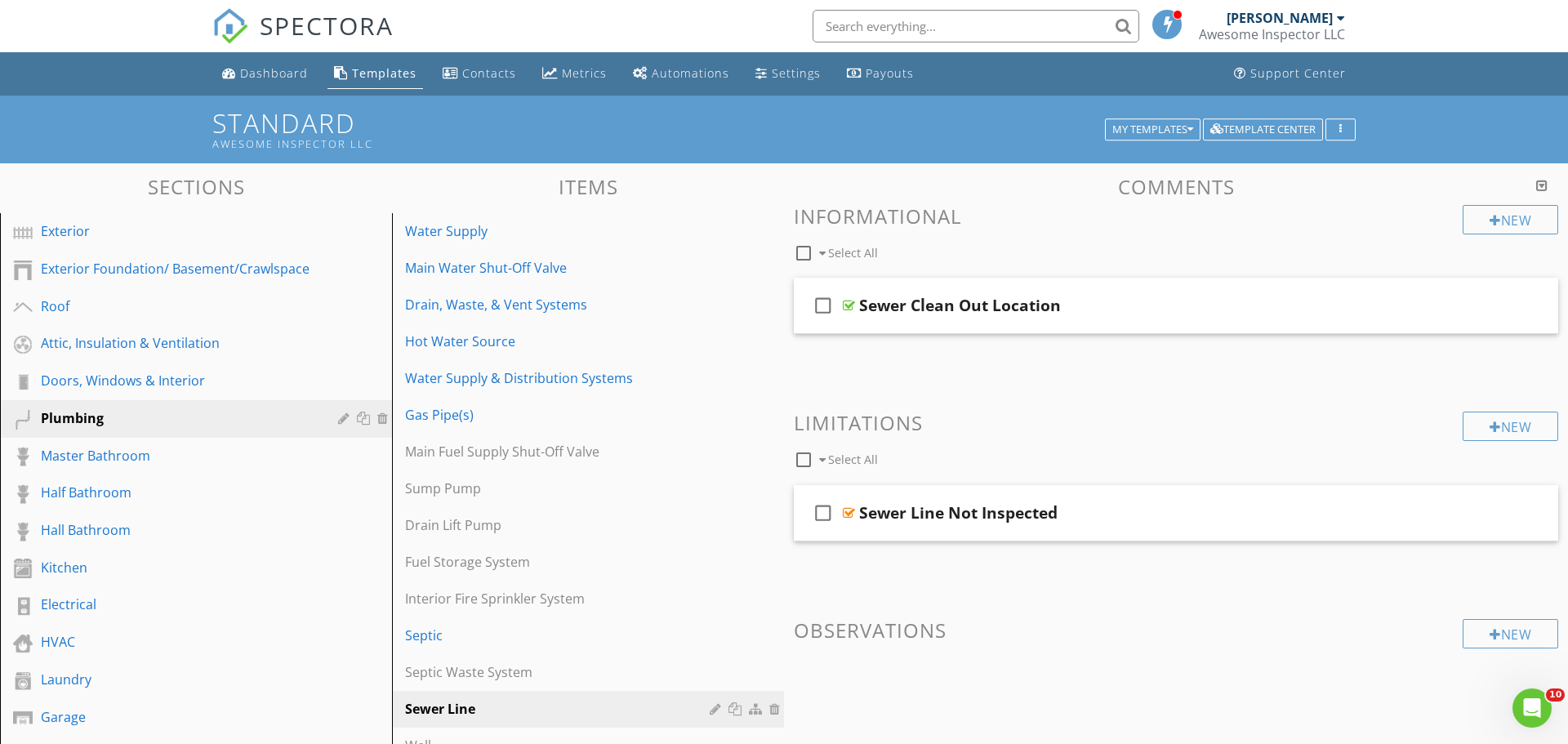
scroll to position [3, 0]
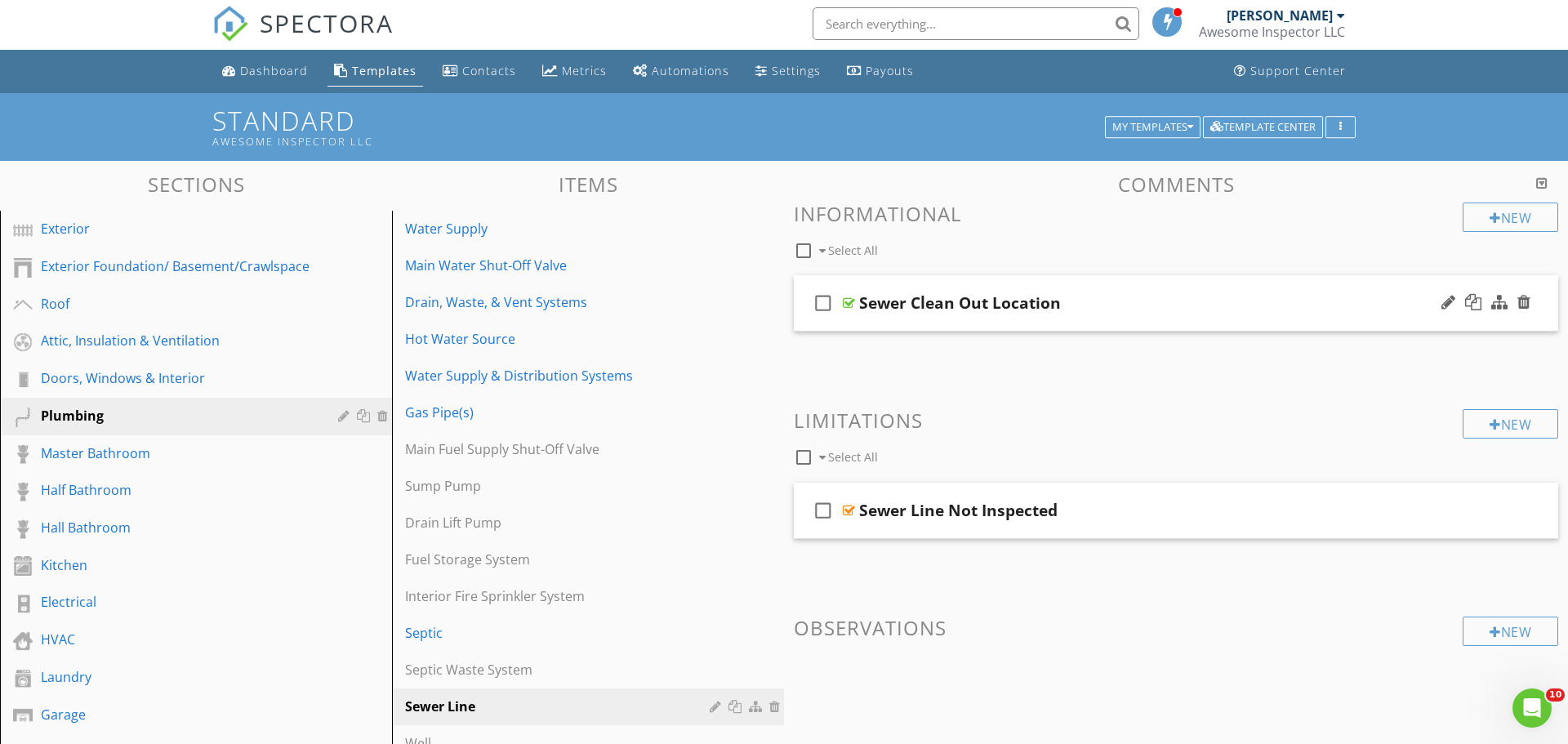
click at [1016, 322] on div "check_box_outline_blank Sewer Clean Out Location" at bounding box center [1176, 304] width 764 height 57
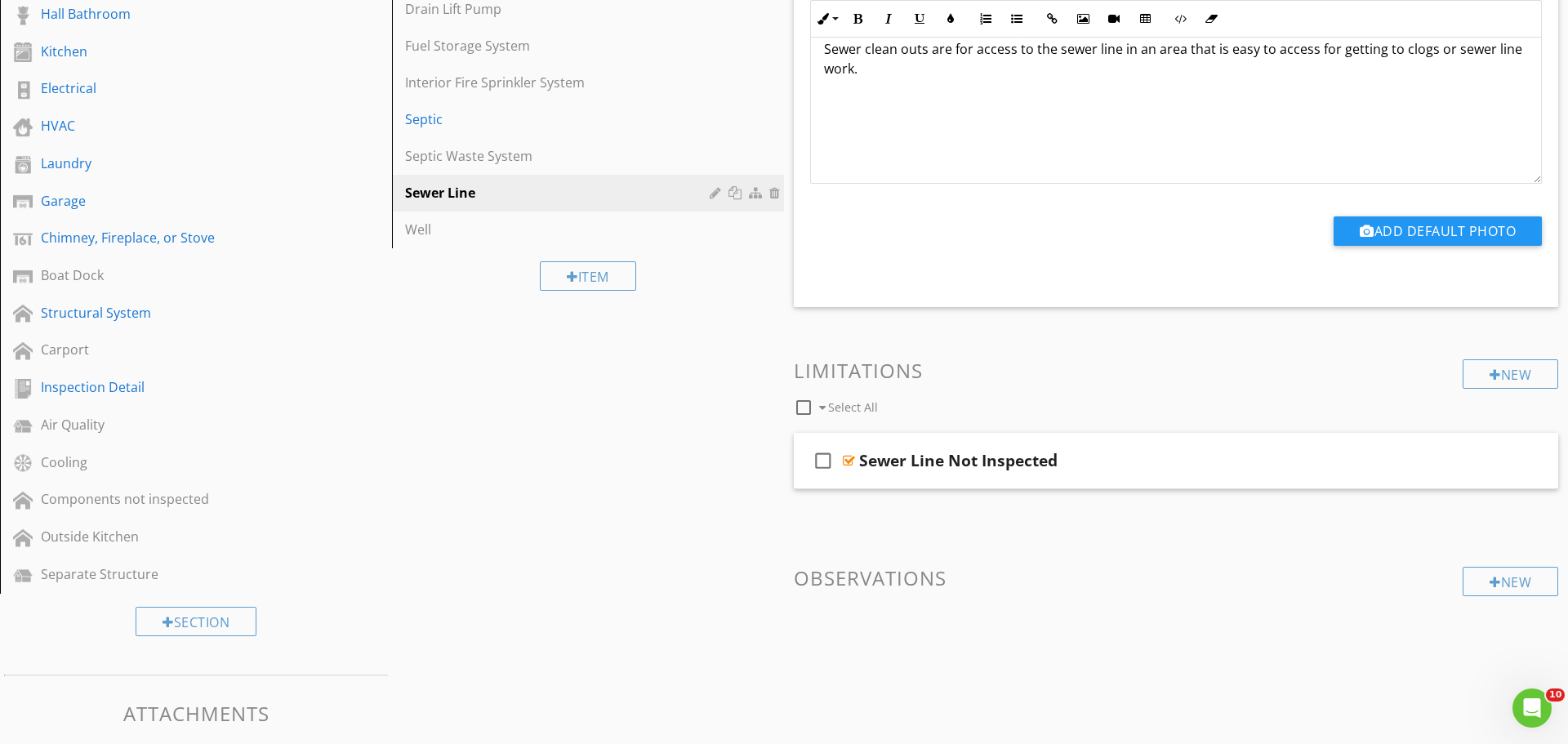
scroll to position [0, 0]
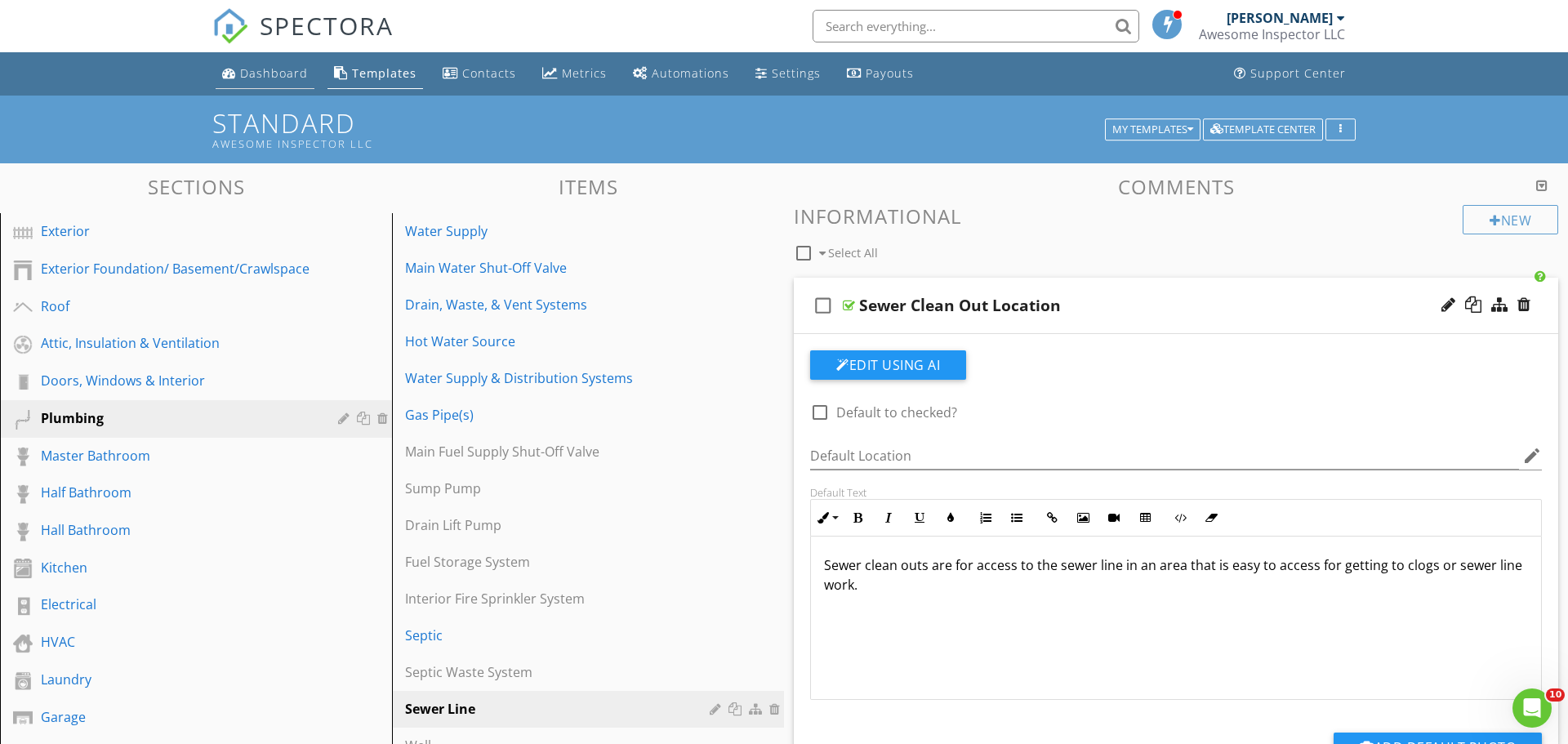
click at [256, 88] on link "Dashboard" at bounding box center [265, 74] width 99 height 30
